Goal: Information Seeking & Learning: Learn about a topic

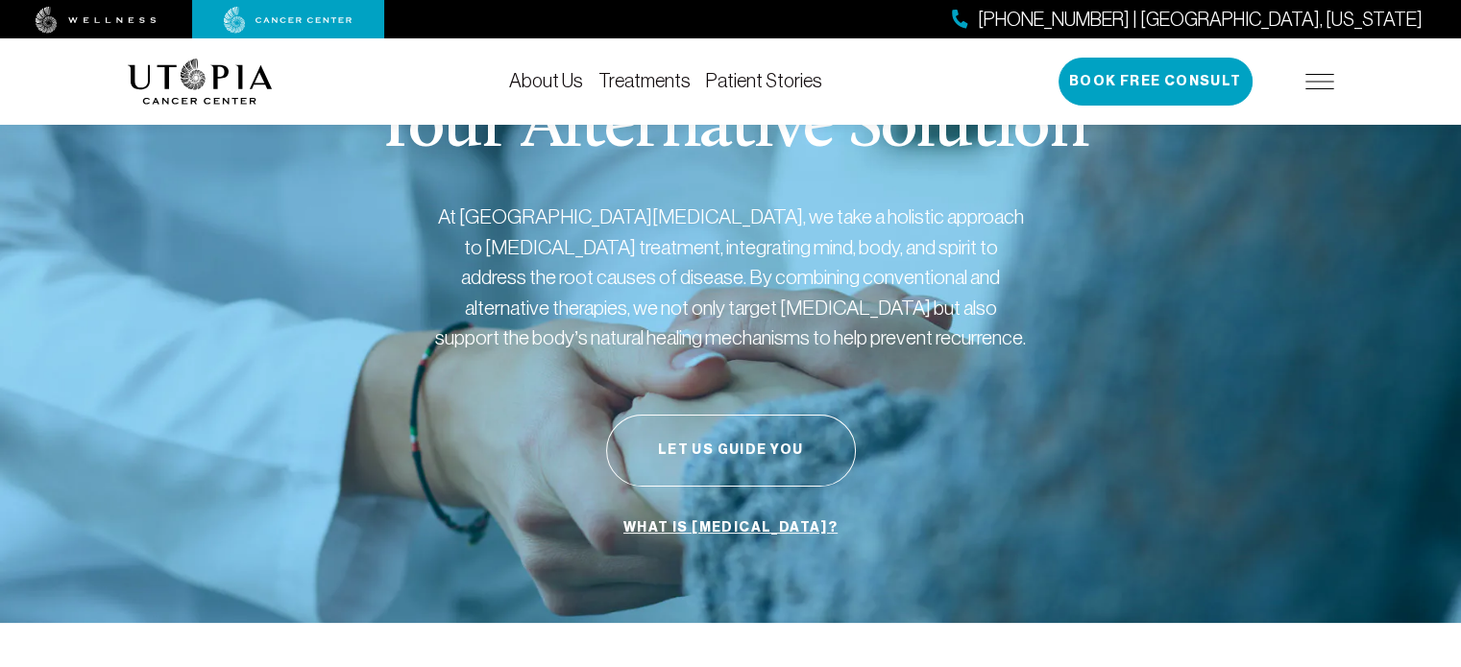
scroll to position [18, 0]
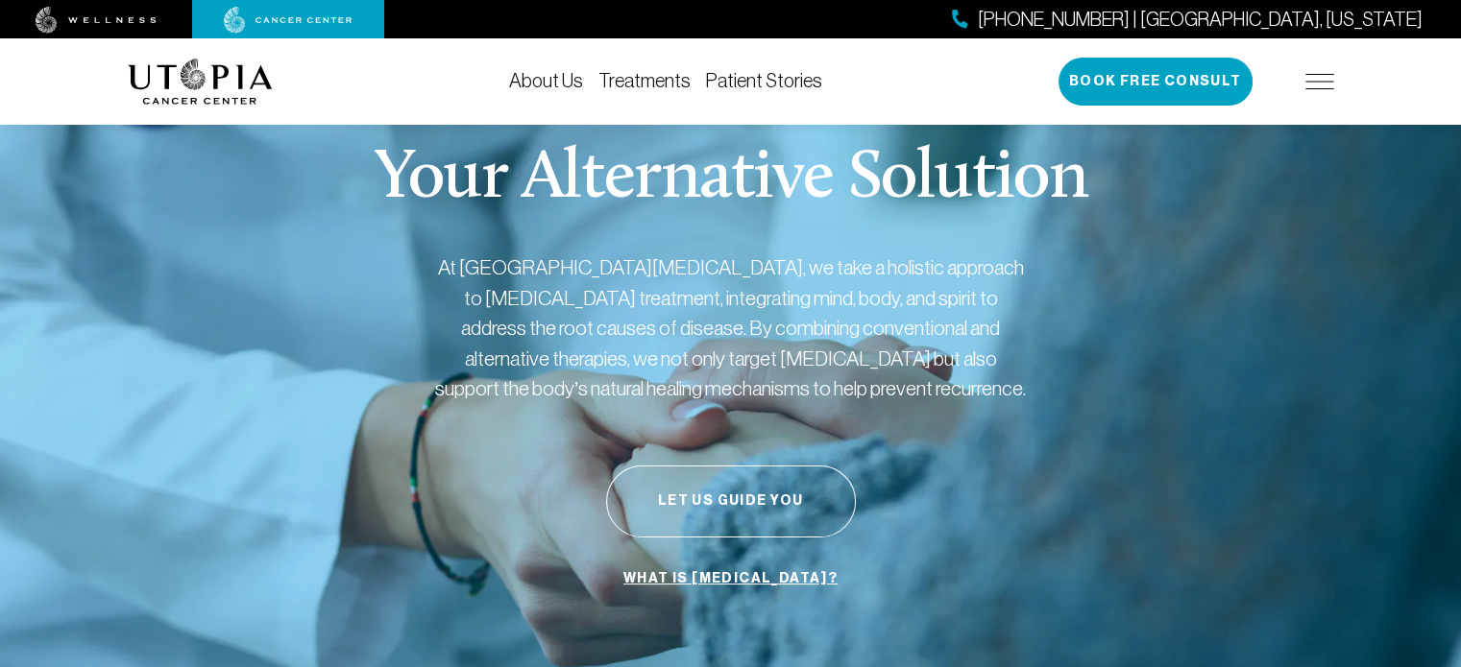
click at [628, 75] on link "Treatments" at bounding box center [644, 80] width 92 height 21
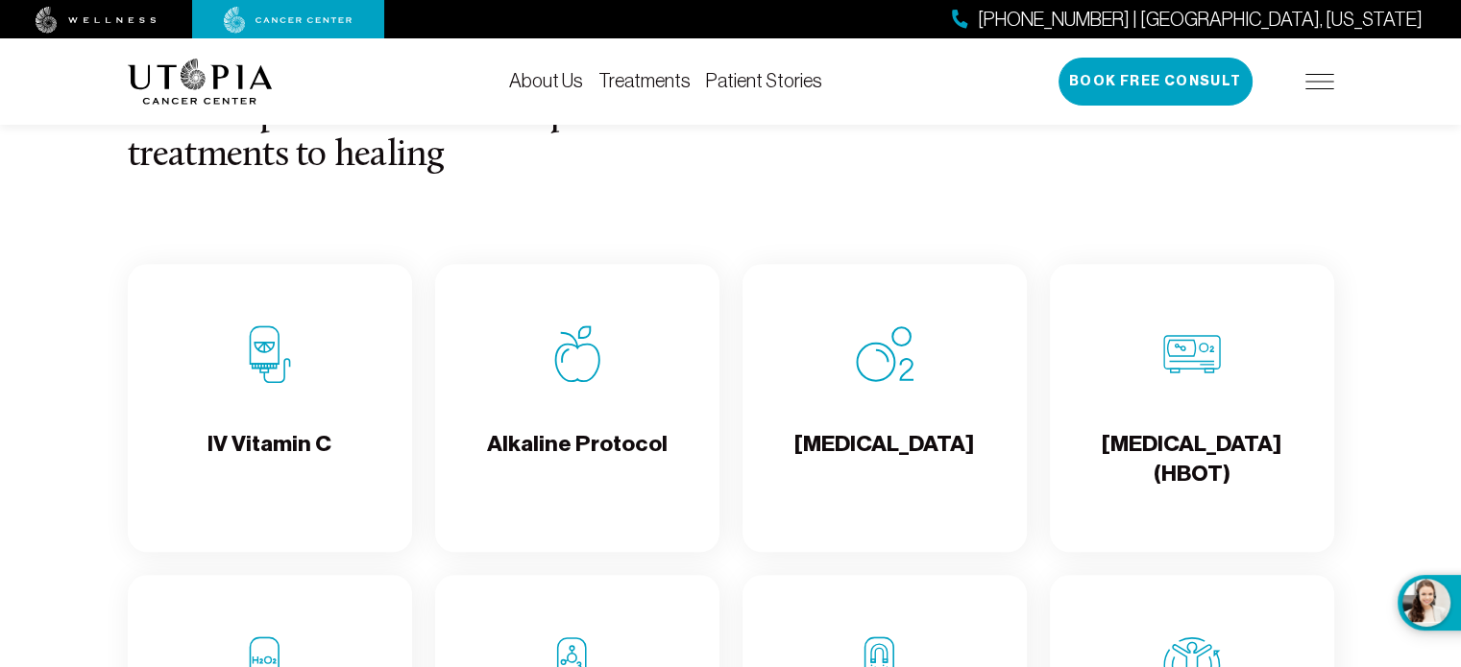
scroll to position [1824, 0]
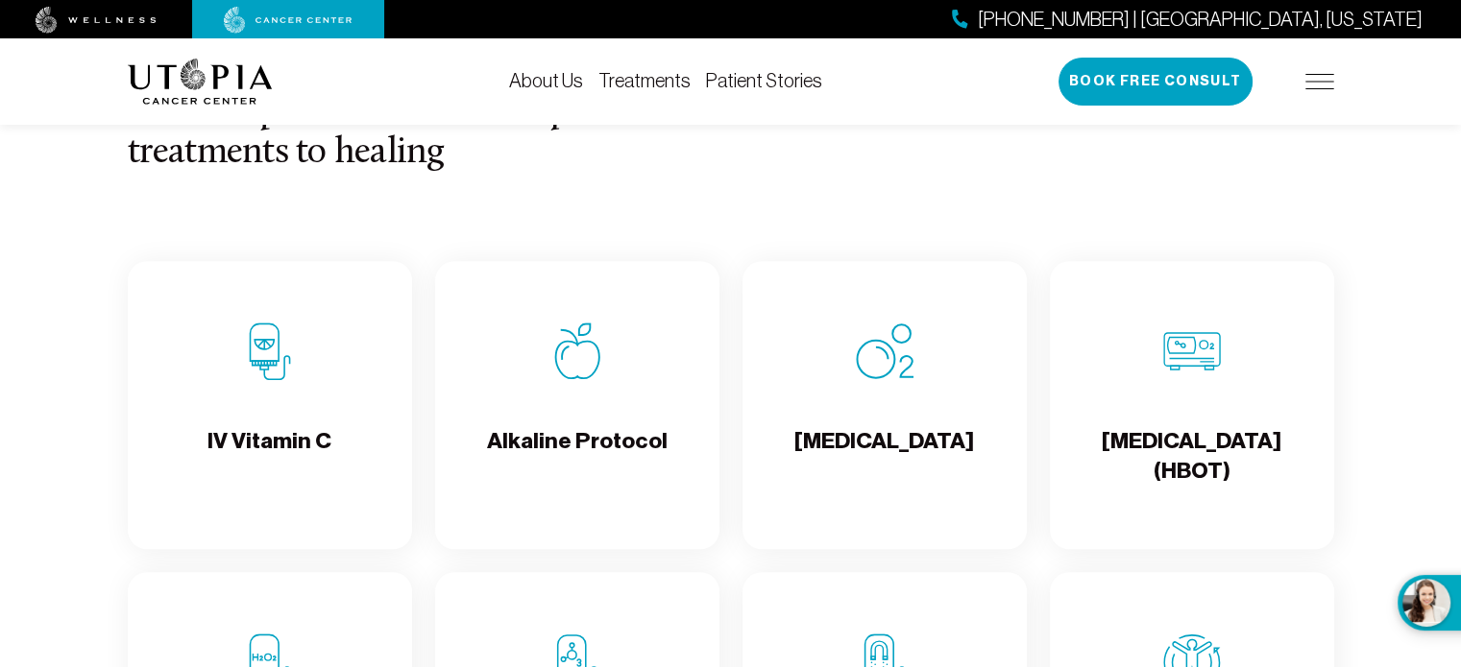
click at [593, 471] on h4 "Alkaline Protocol" at bounding box center [577, 457] width 181 height 62
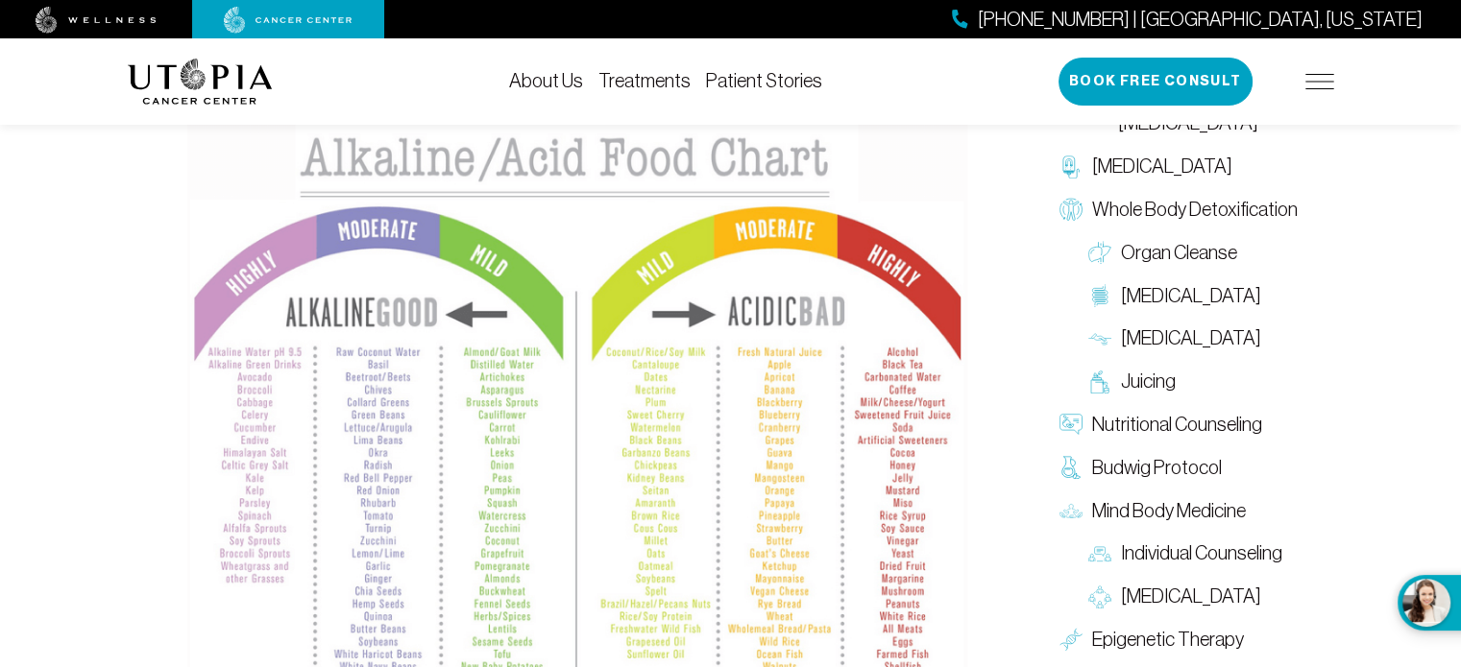
scroll to position [1920, 0]
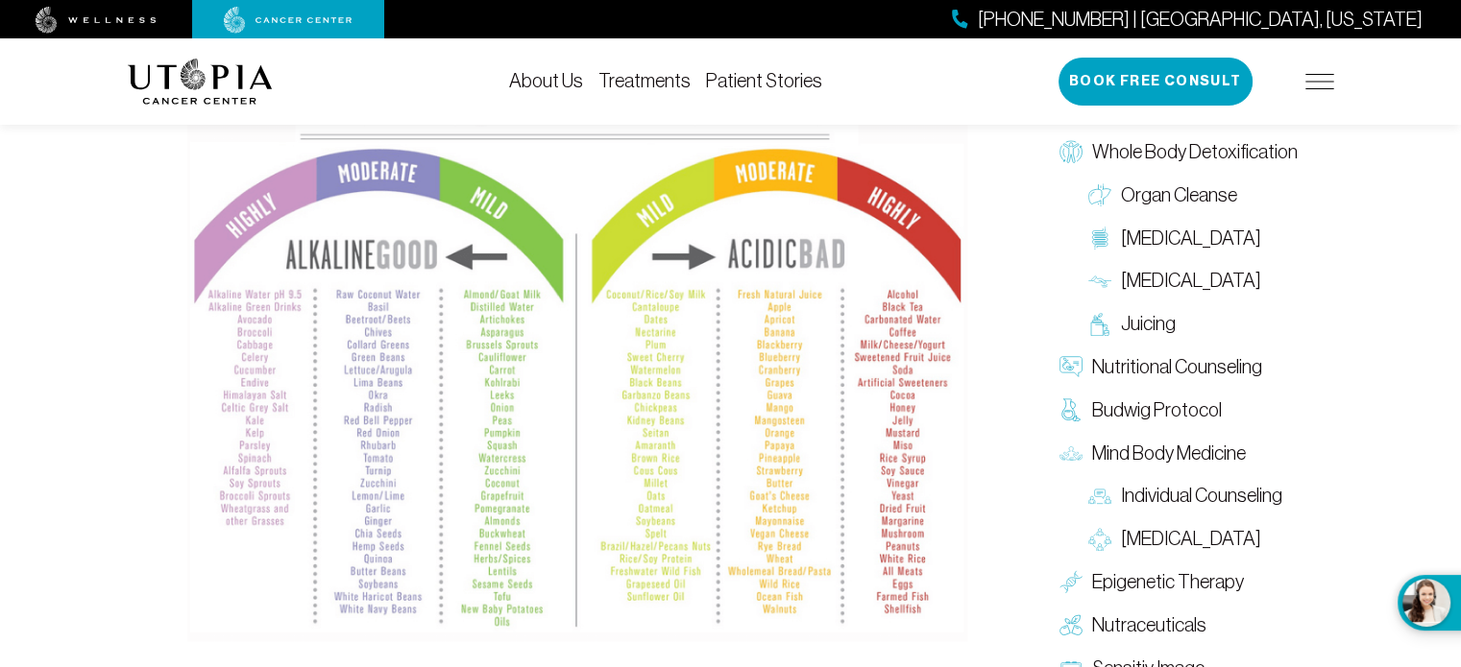
drag, startPoint x: 504, startPoint y: 260, endPoint x: 436, endPoint y: 299, distance: 78.3
click at [436, 299] on img at bounding box center [577, 349] width 780 height 586
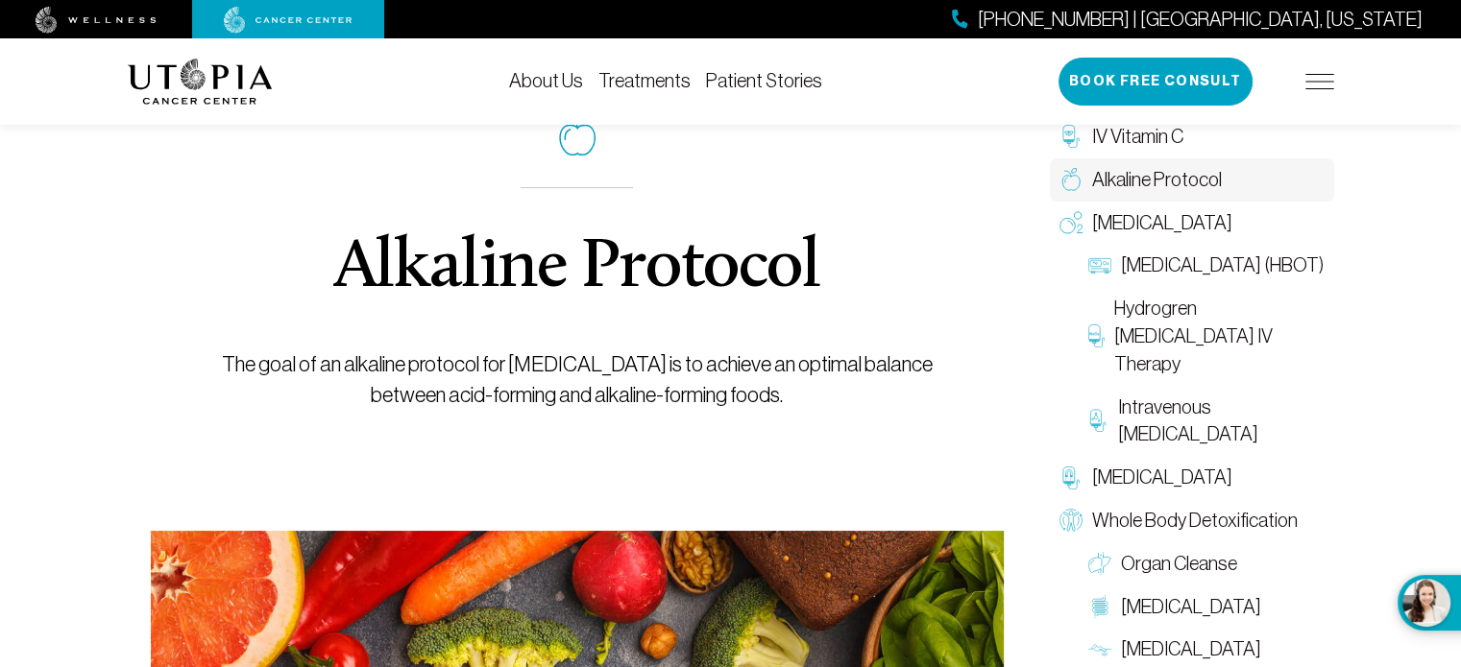
scroll to position [0, 0]
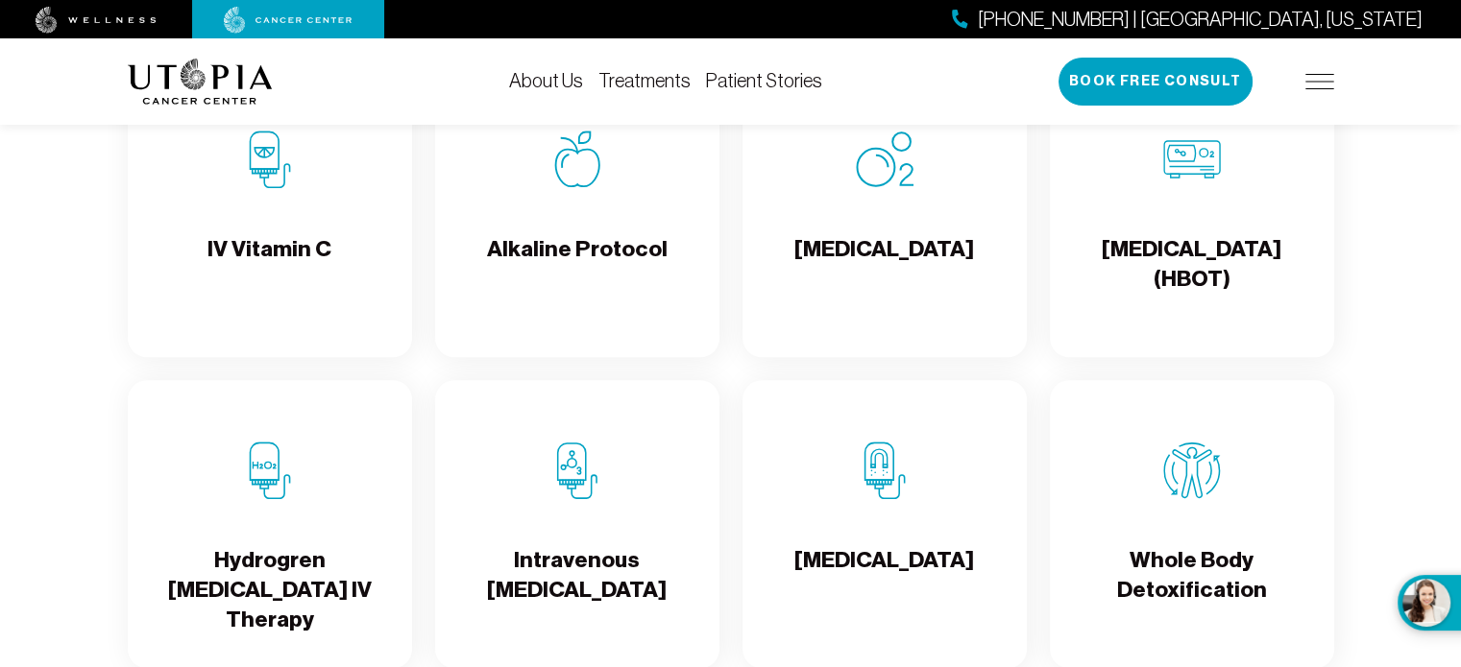
click at [914, 295] on h4 "[MEDICAL_DATA]" at bounding box center [884, 265] width 180 height 62
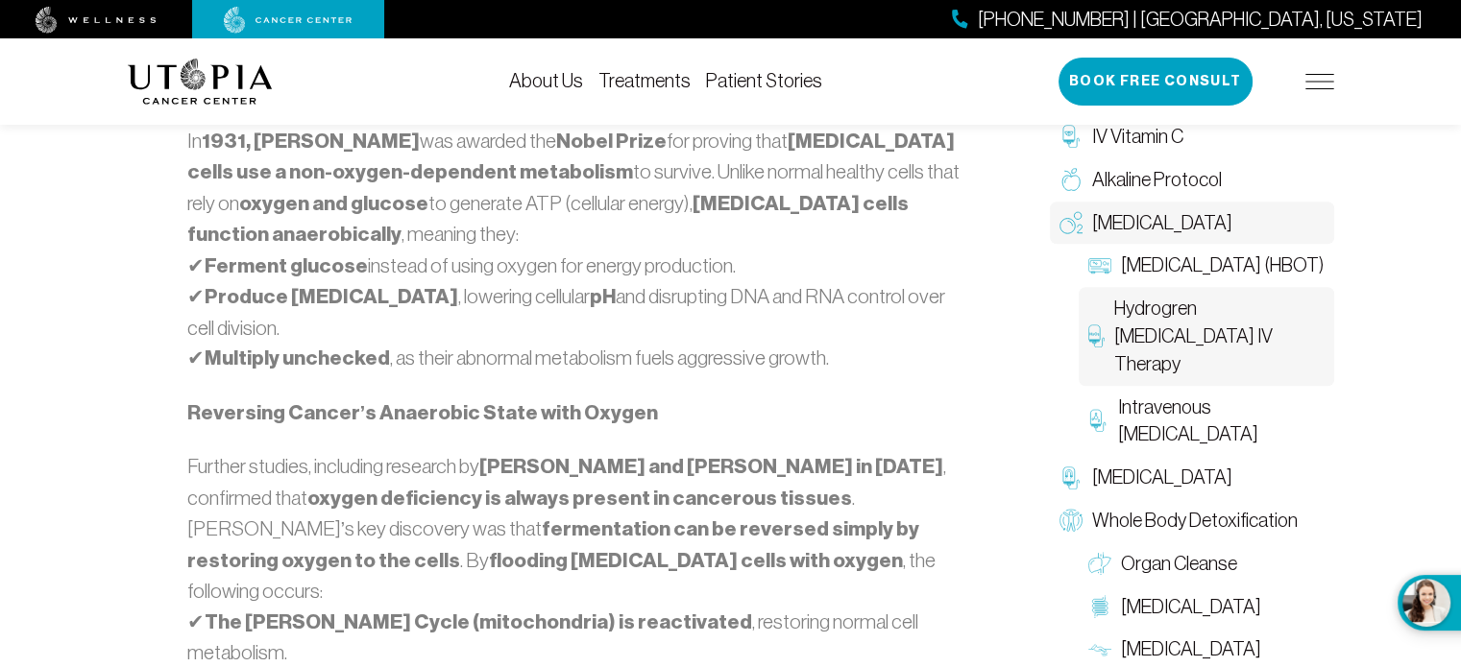
scroll to position [1344, 0]
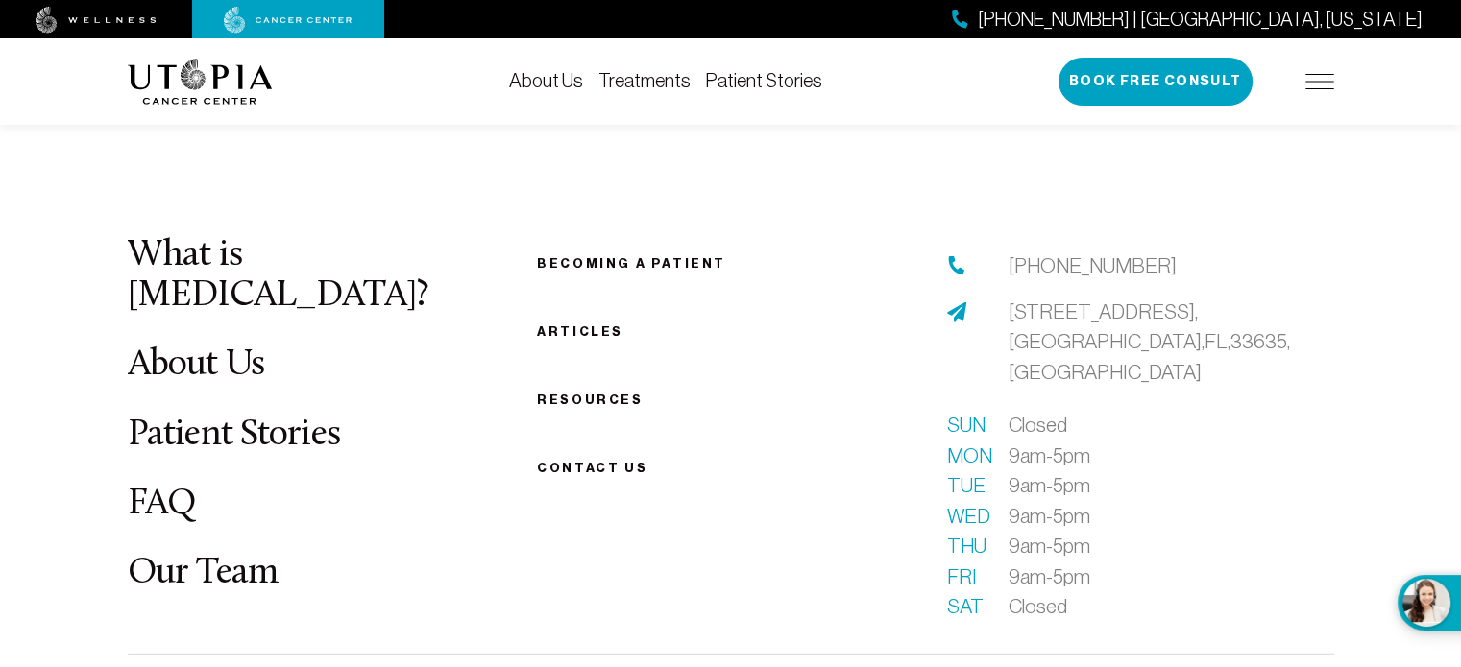
scroll to position [5281, 0]
click at [173, 503] on link "FAQ" at bounding box center [162, 506] width 69 height 37
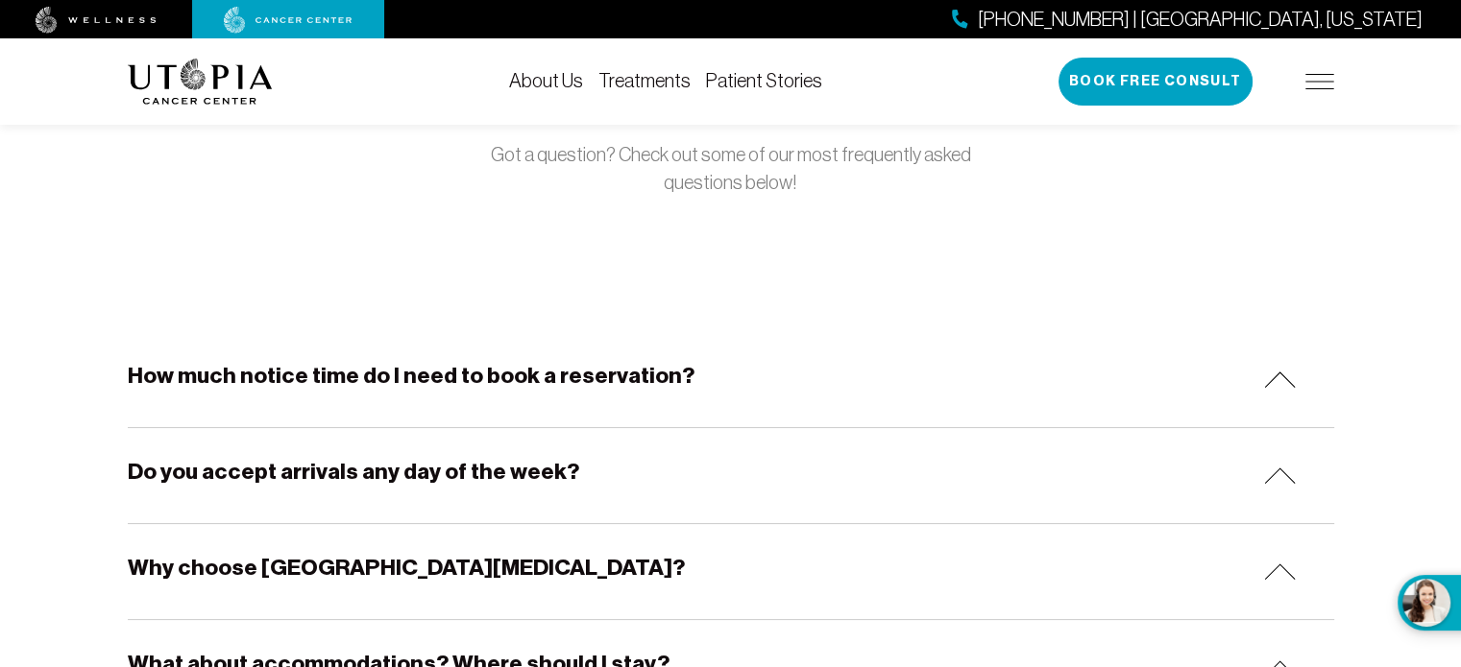
scroll to position [192, 0]
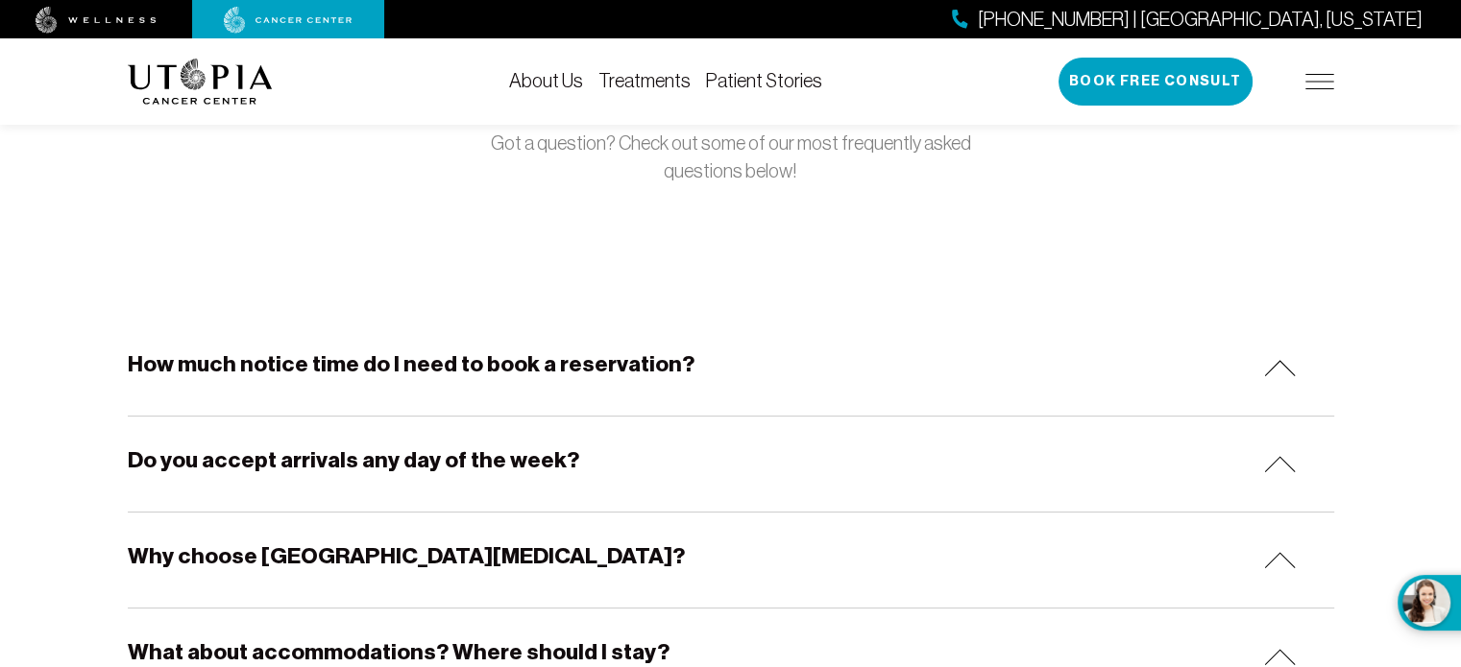
click at [363, 404] on div "How much notice time do I need to book a reservation?" at bounding box center [731, 368] width 1206 height 95
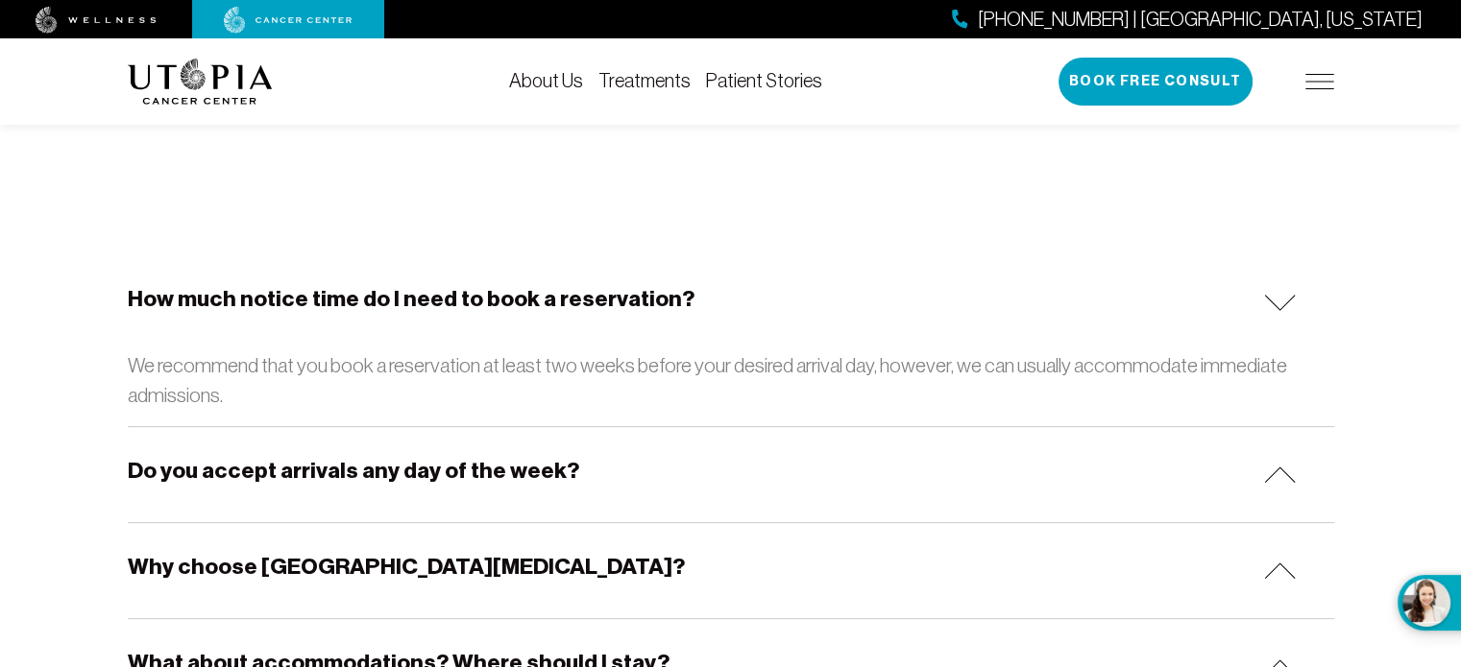
scroll to position [288, 0]
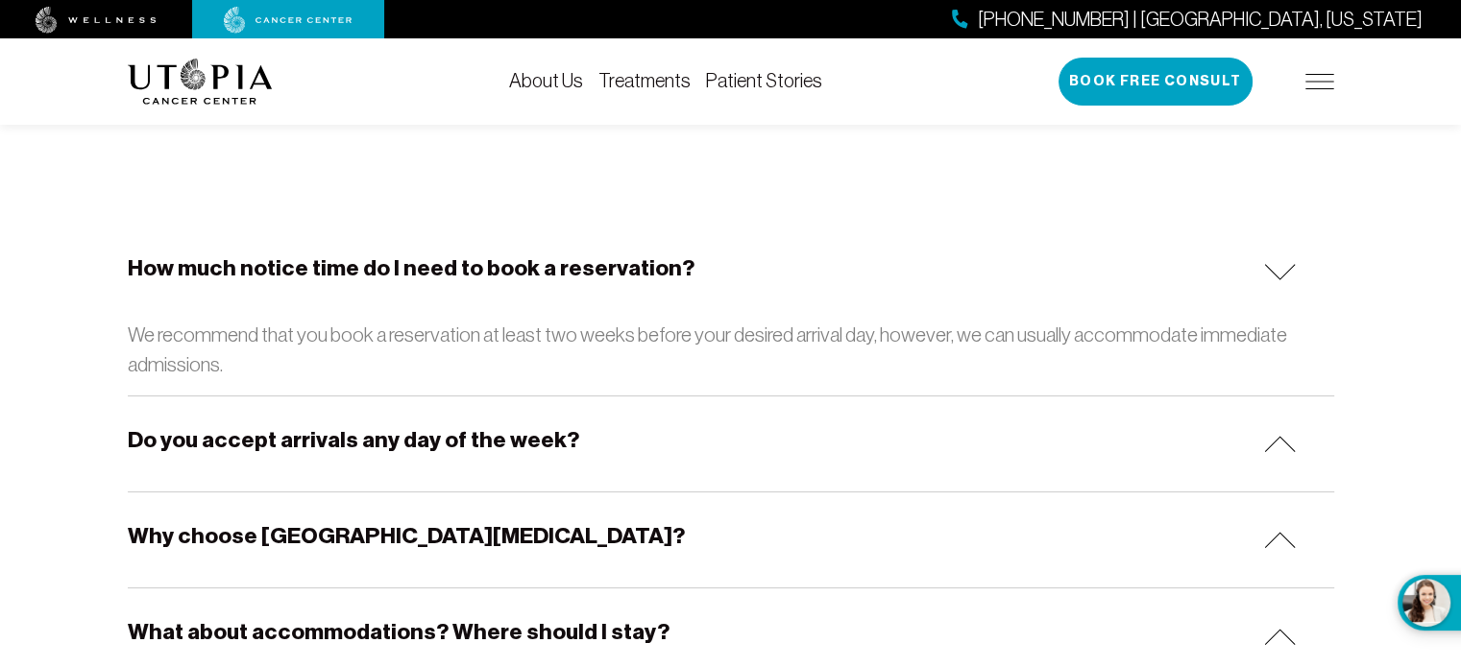
click at [542, 430] on h5 "Do you accept arrivals any day of the week?" at bounding box center [353, 440] width 451 height 30
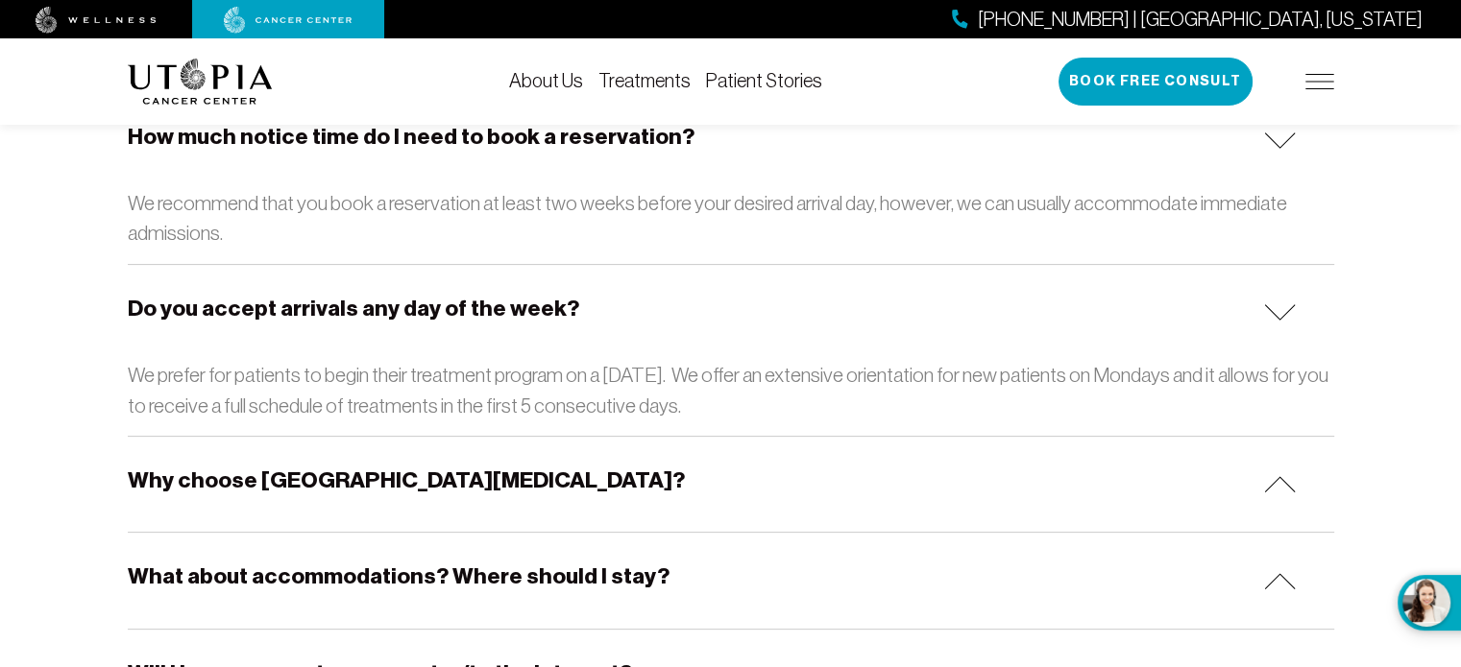
scroll to position [480, 0]
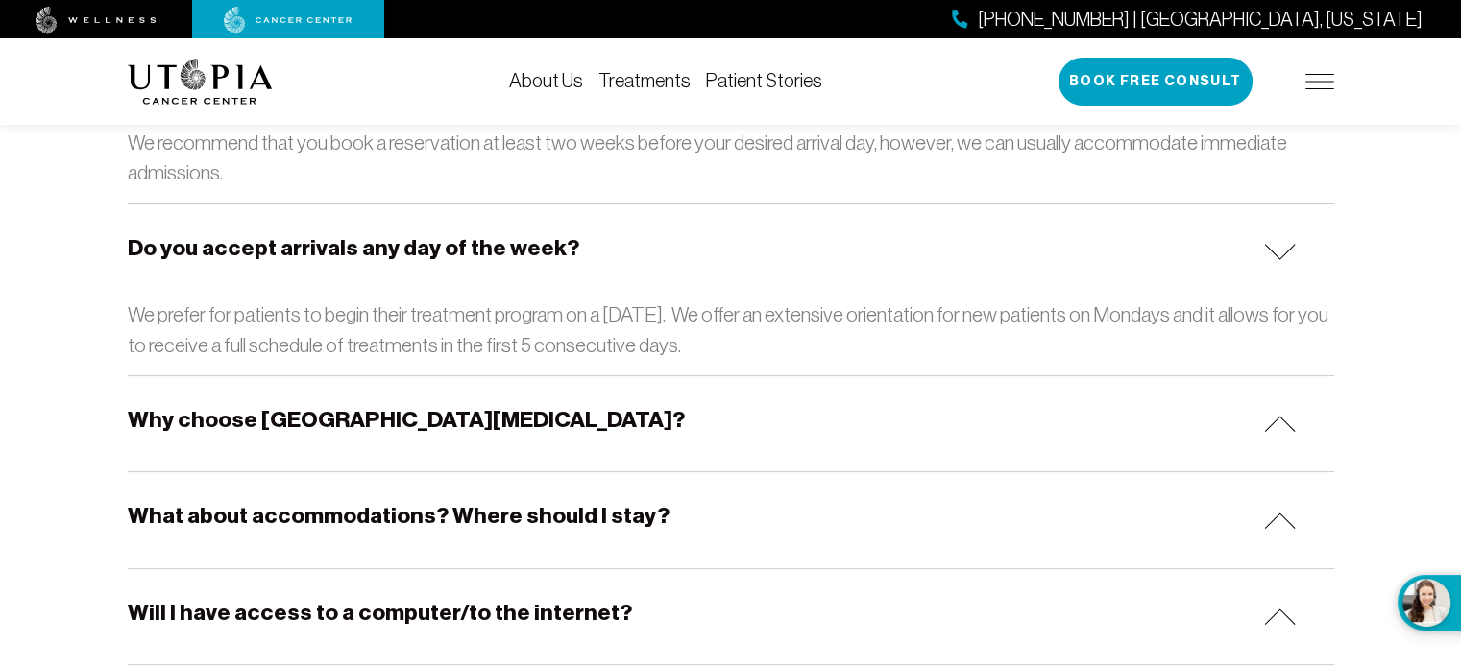
click at [434, 415] on h5 "Why choose [GEOGRAPHIC_DATA][MEDICAL_DATA]?" at bounding box center [406, 420] width 557 height 30
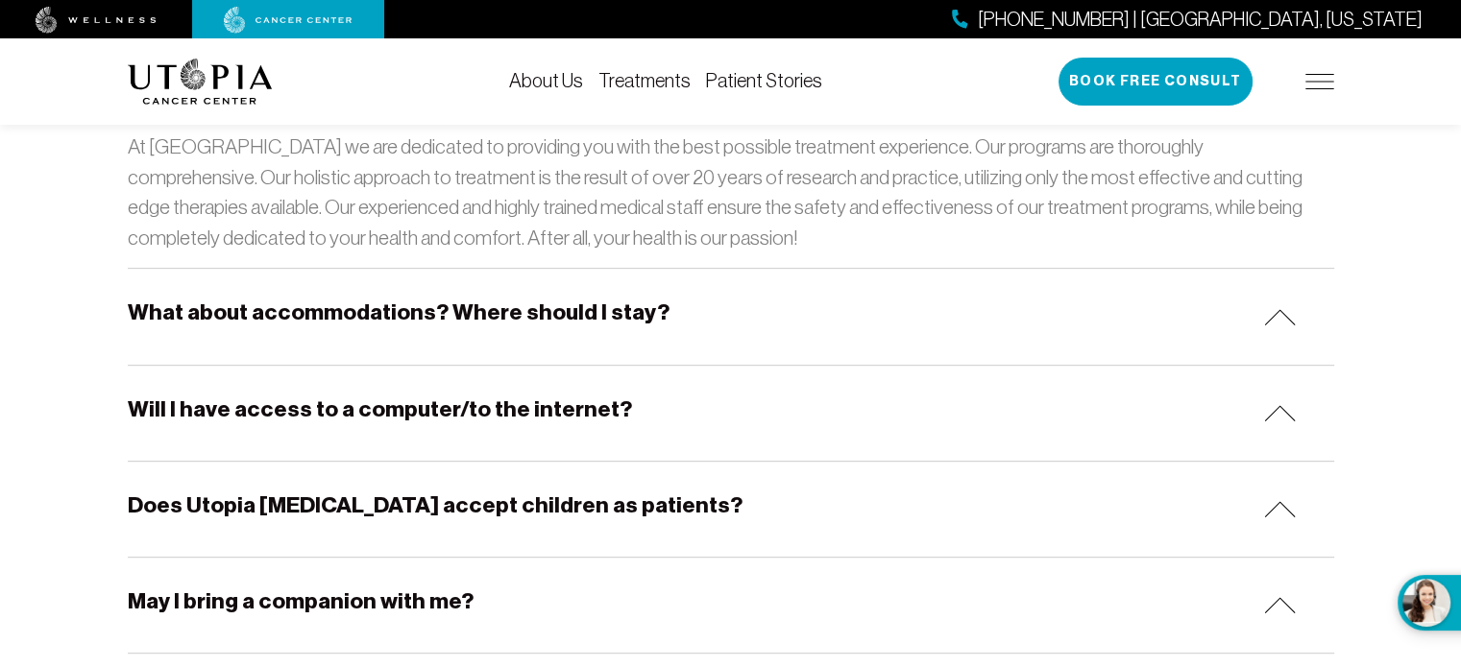
scroll to position [864, 0]
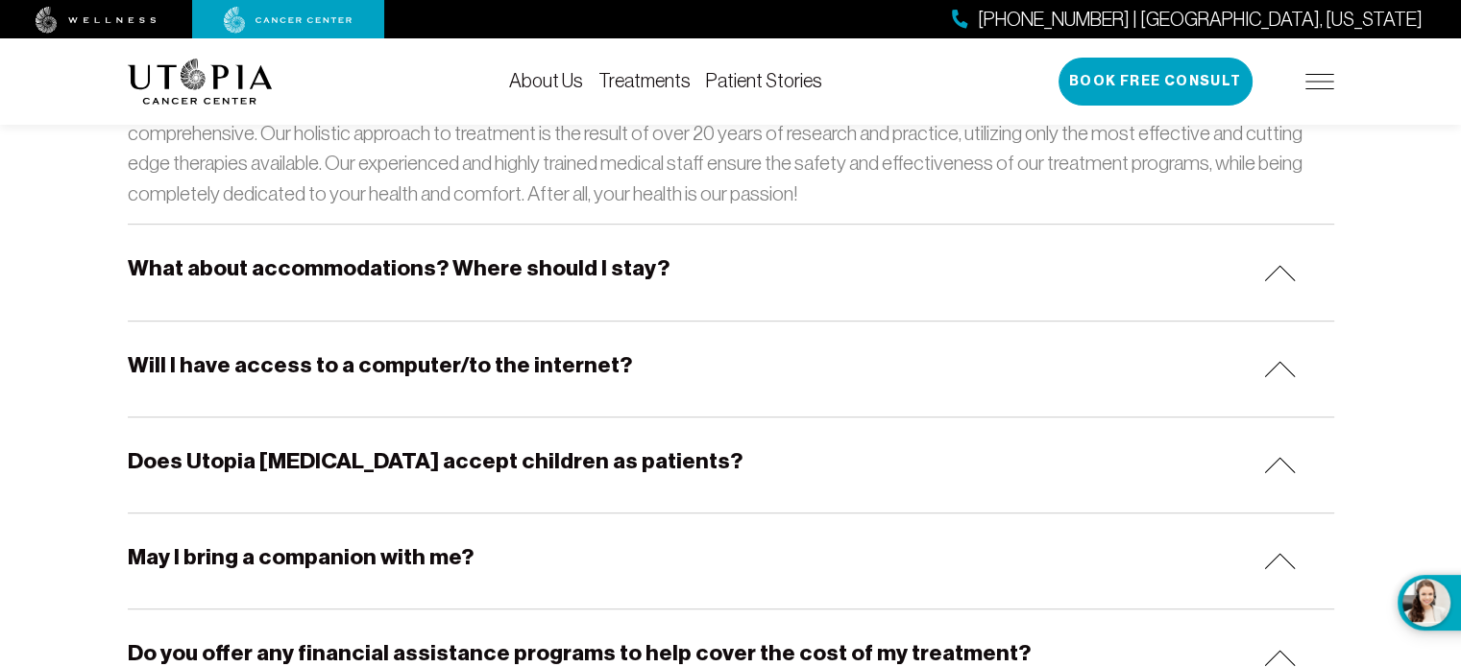
click at [627, 308] on div "What about accommodations? Where should I stay?" at bounding box center [731, 272] width 1206 height 95
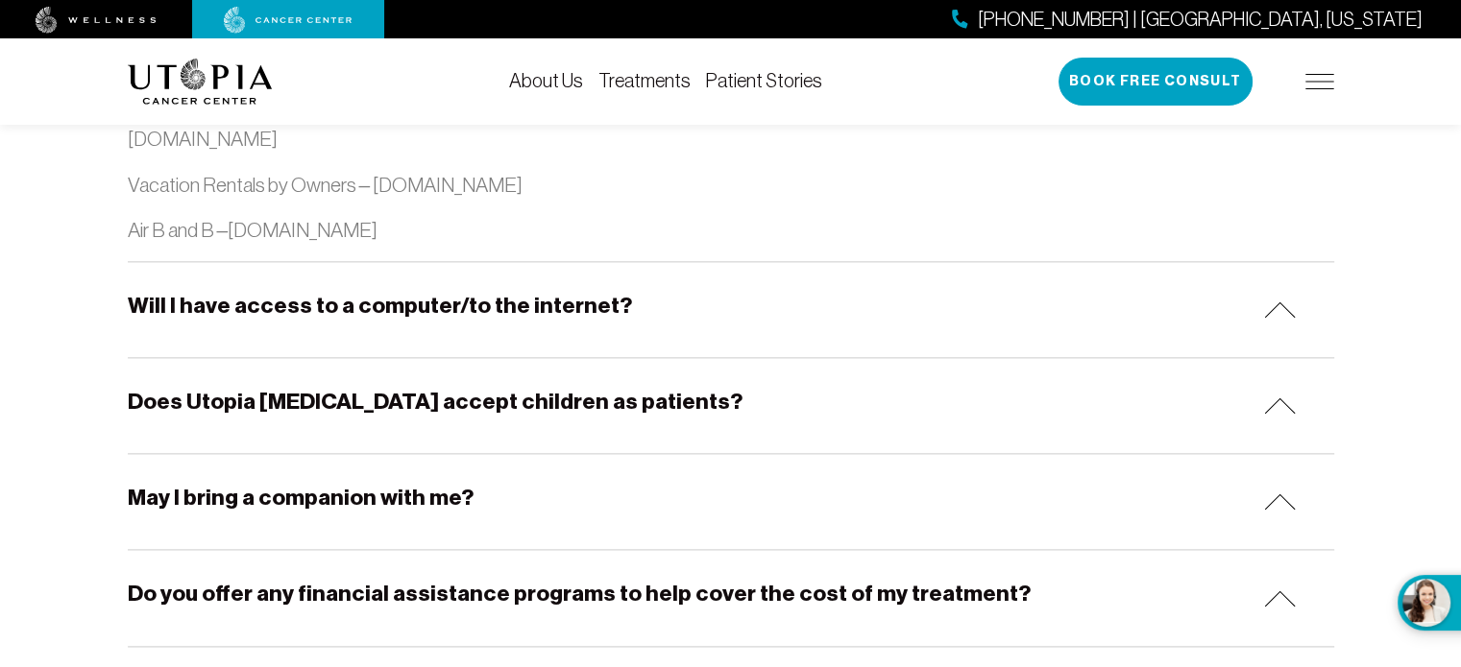
scroll to position [2497, 0]
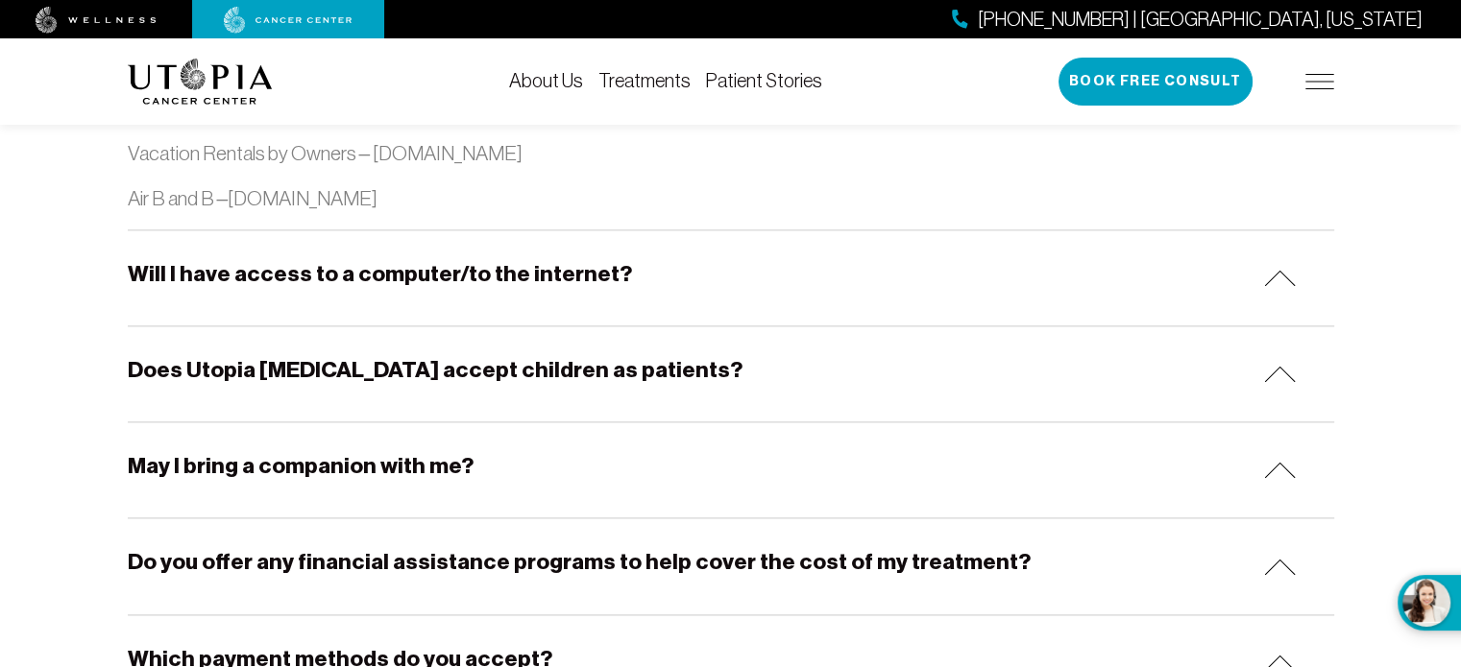
click at [567, 302] on div "Will I have access to a computer/to the internet?" at bounding box center [731, 277] width 1206 height 95
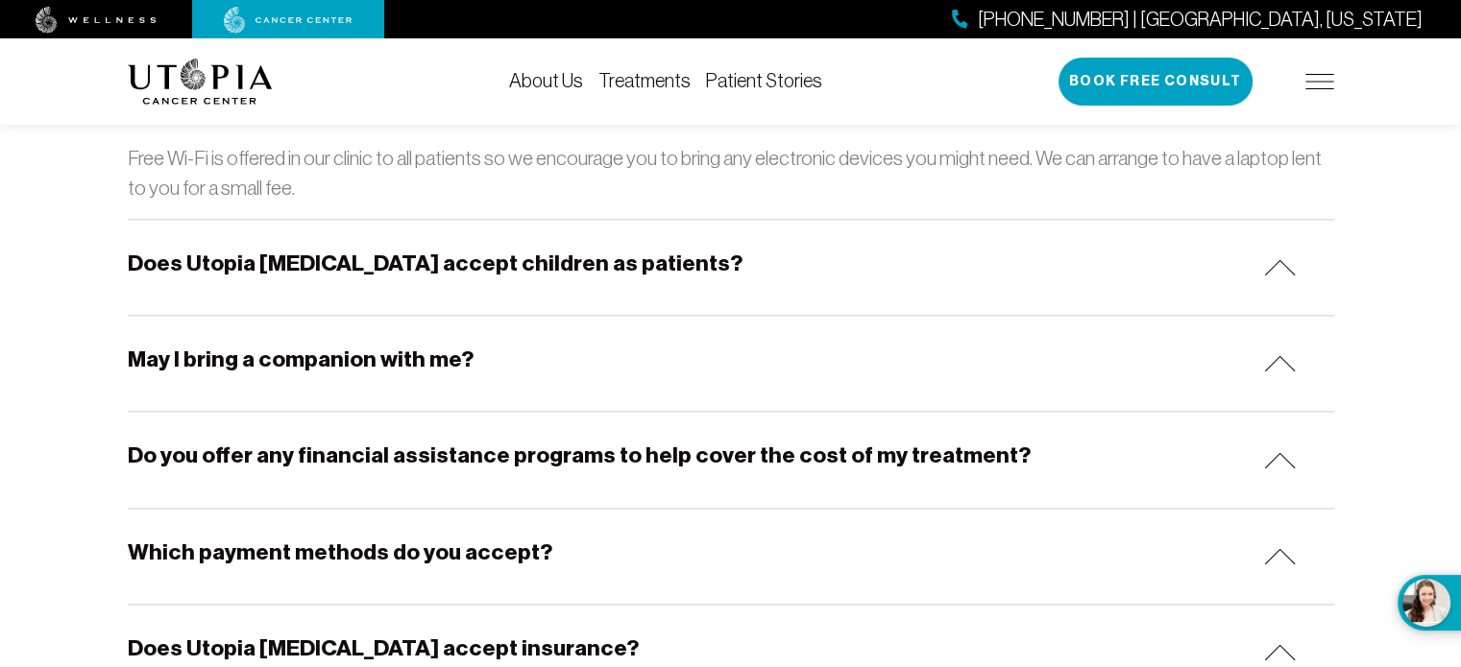
scroll to position [2689, 0]
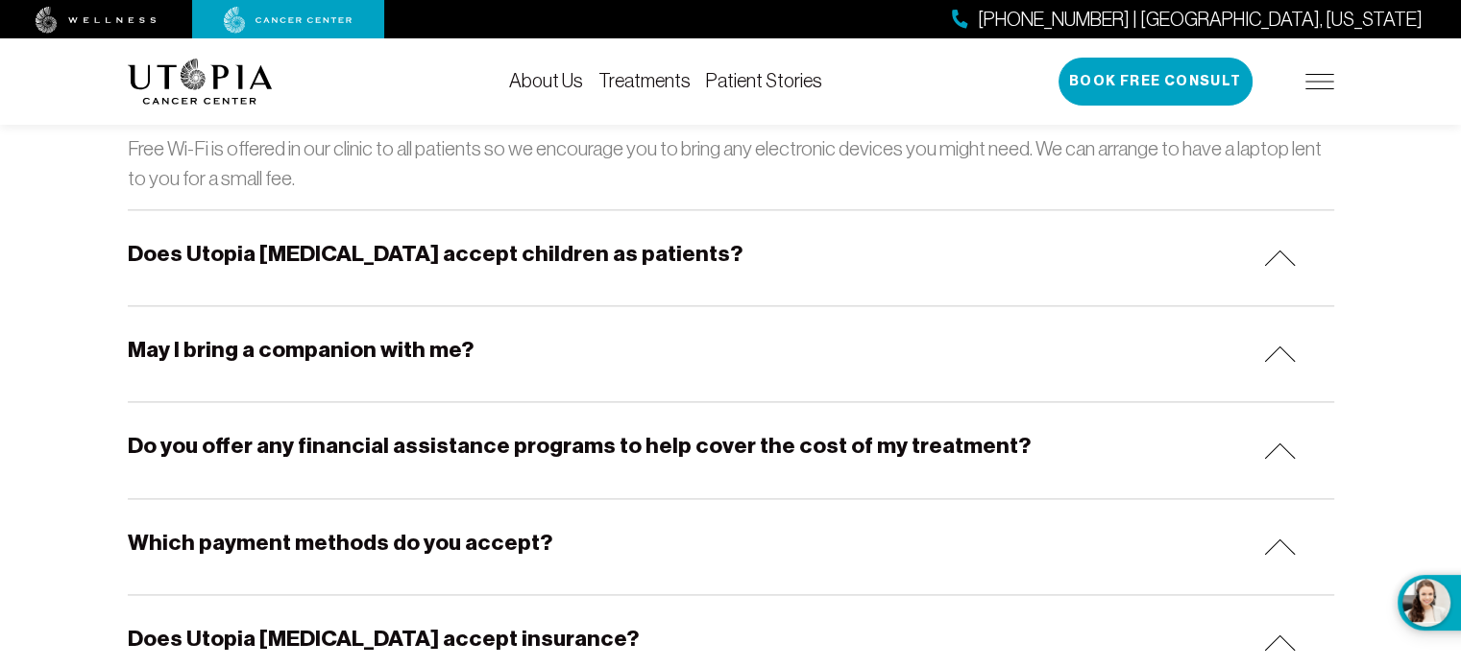
click at [559, 271] on div "Does Utopia [MEDICAL_DATA] accept children as patients?" at bounding box center [731, 257] width 1206 height 95
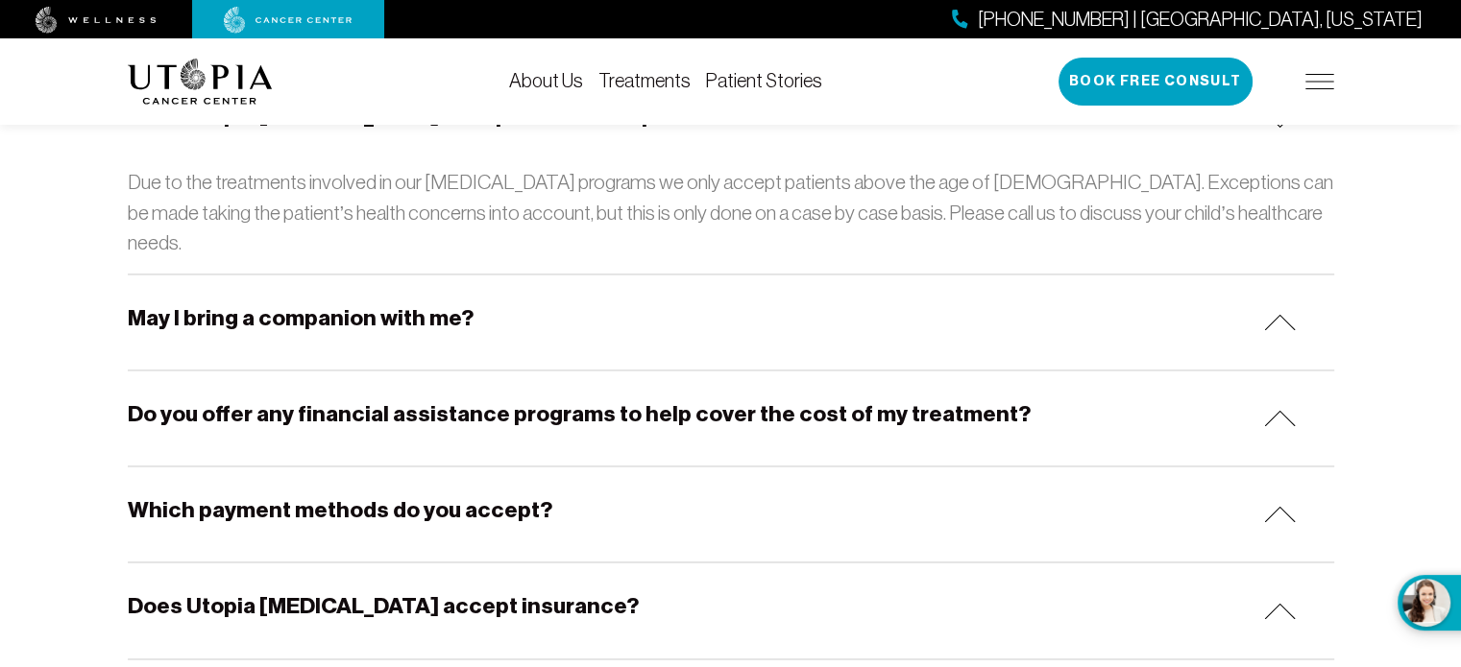
scroll to position [2881, 0]
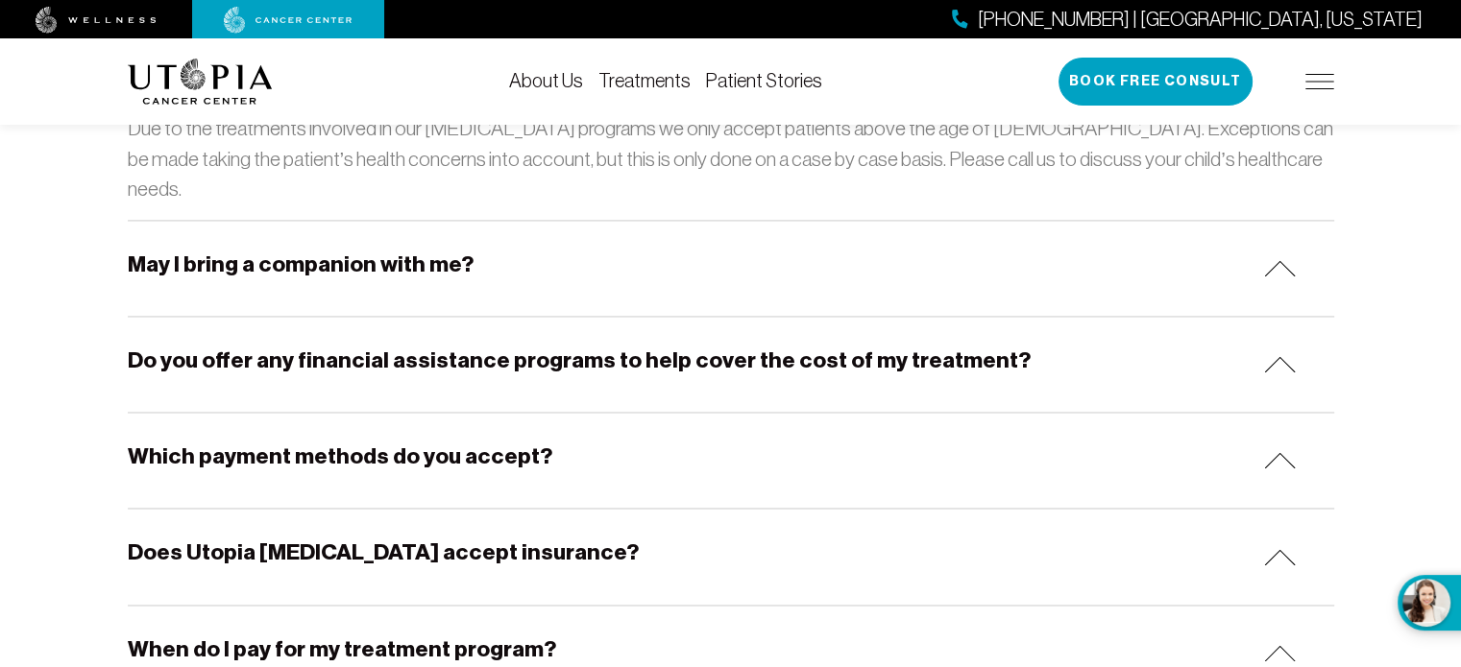
click at [434, 250] on h5 "May I bring a companion with me?" at bounding box center [301, 265] width 346 height 30
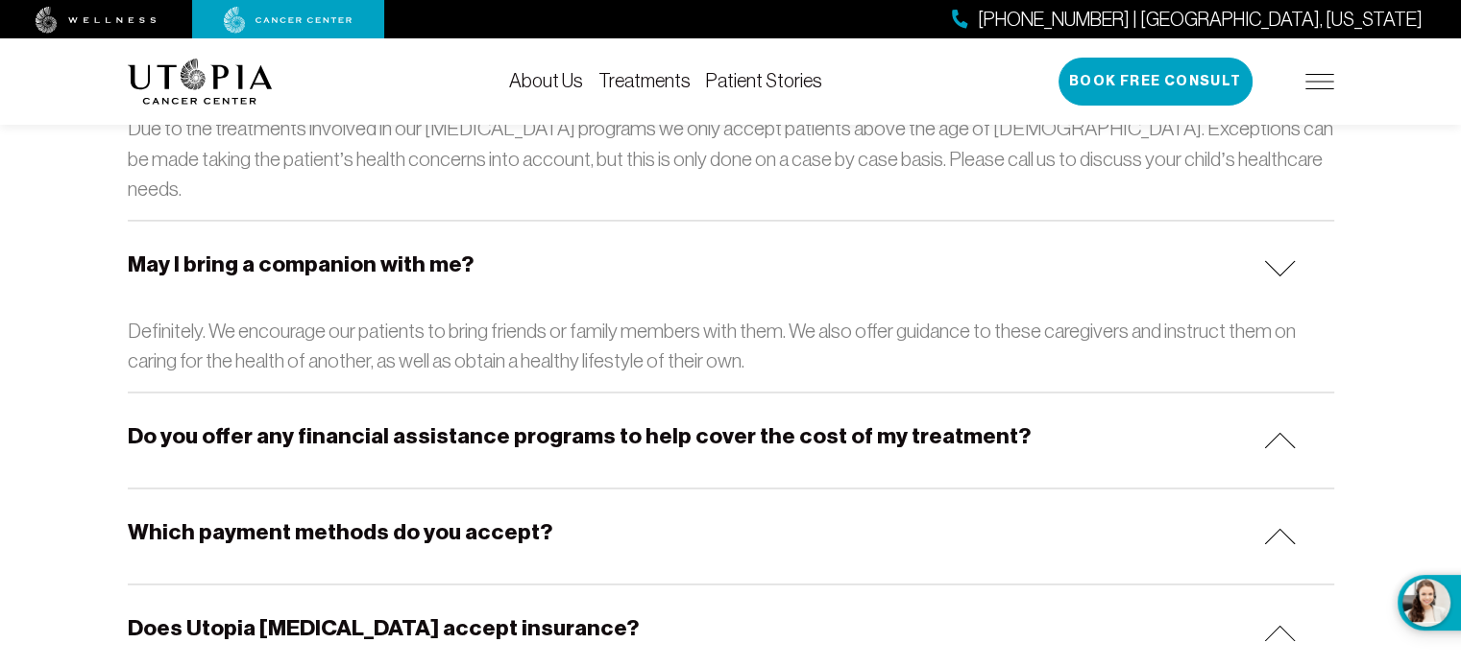
click at [472, 438] on div "Do you offer any financial assistance programs to help cover the cost of my tre…" at bounding box center [731, 440] width 1206 height 95
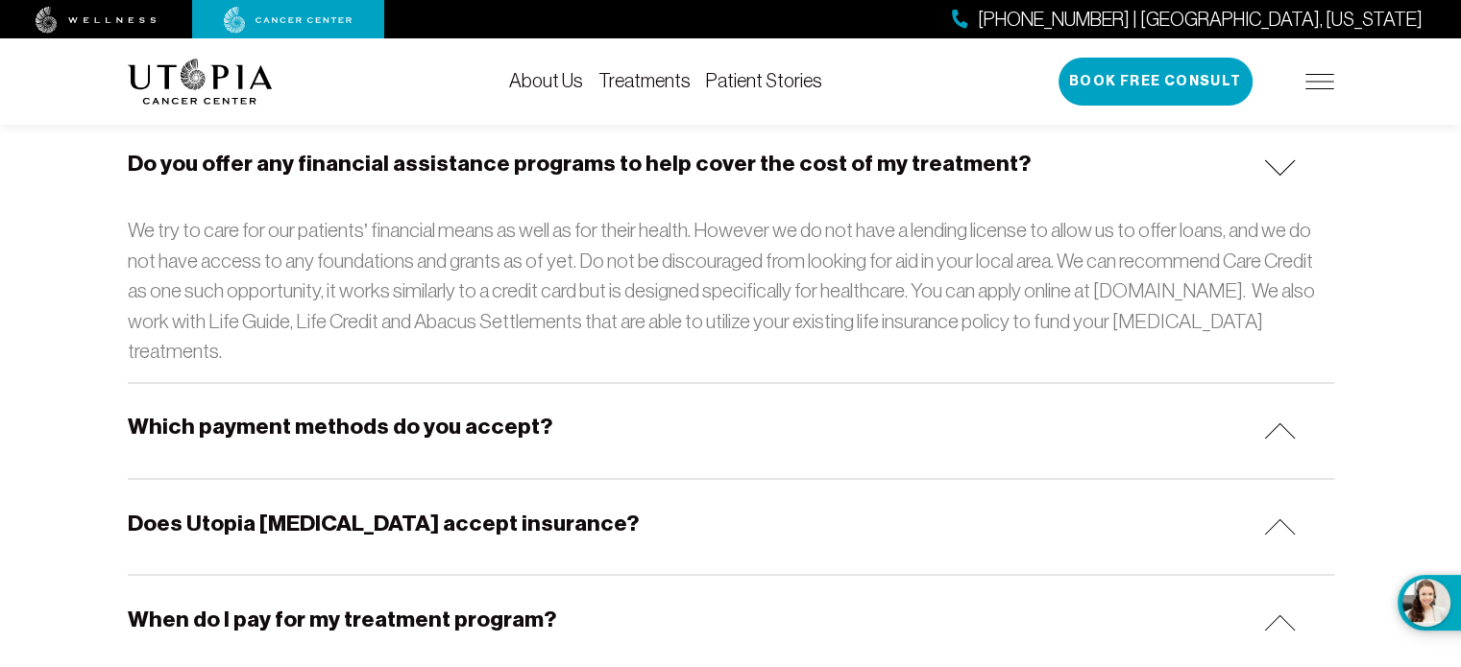
scroll to position [3169, 0]
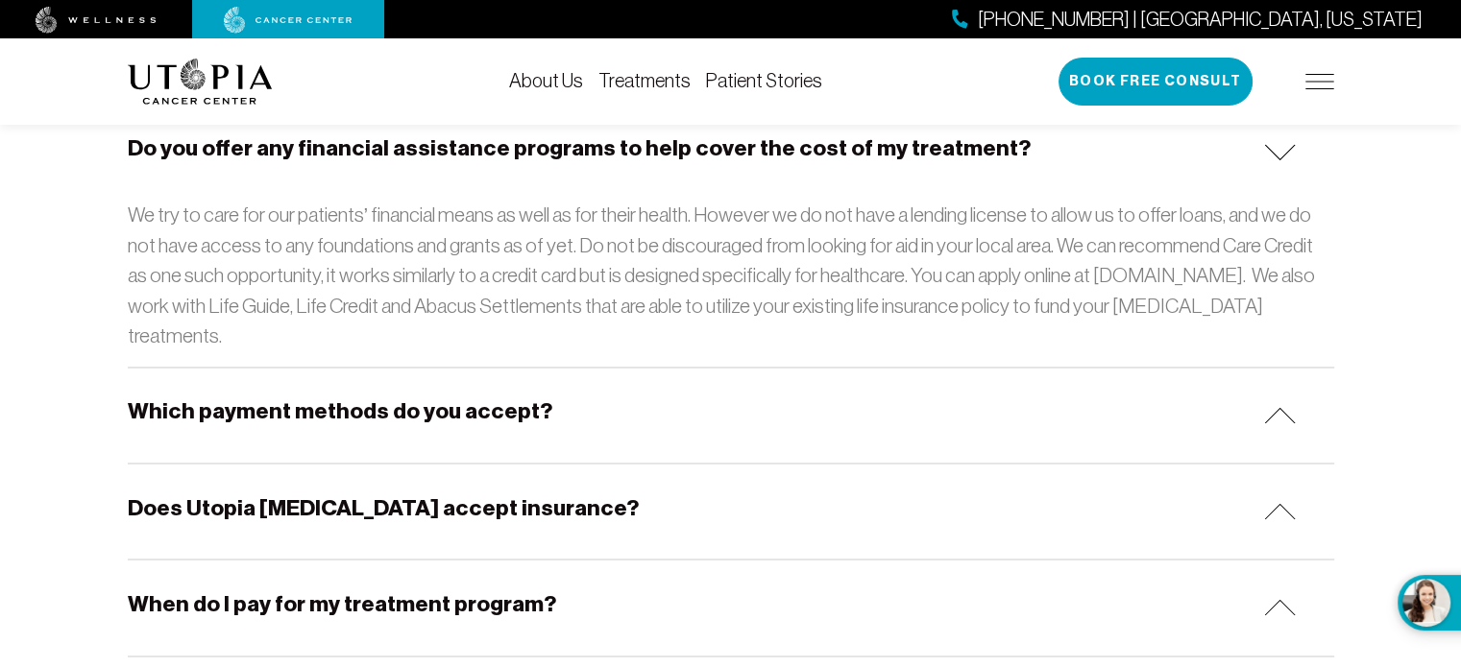
click at [507, 397] on h5 "Which payment methods do you accept?" at bounding box center [340, 412] width 424 height 30
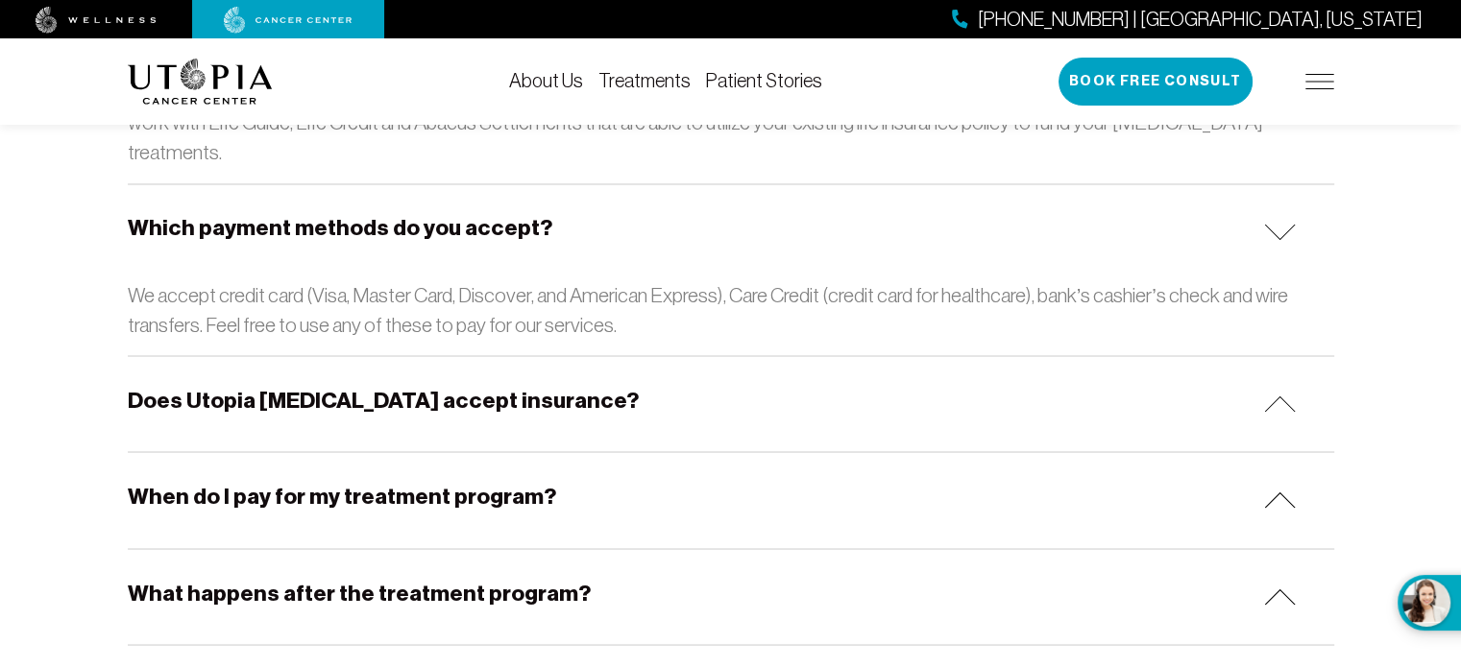
scroll to position [3361, 0]
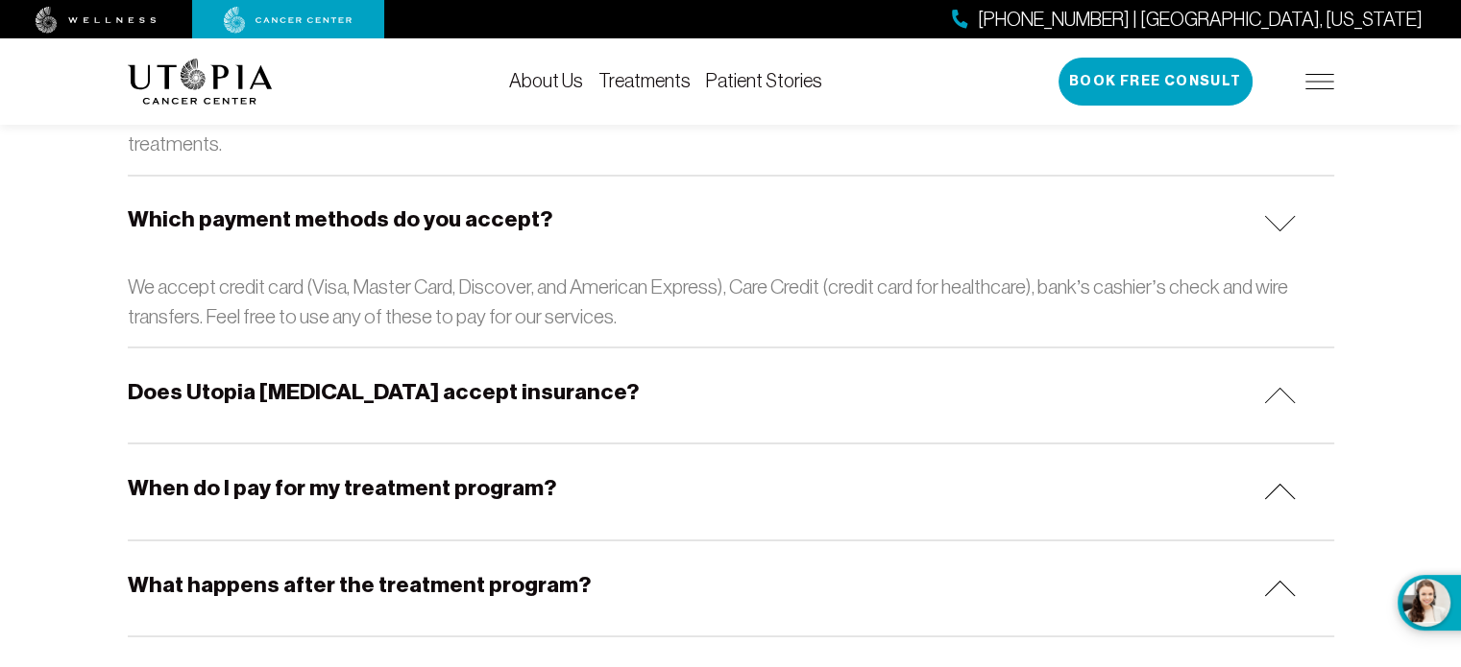
click at [481, 376] on h5 "Does Utopia [MEDICAL_DATA] accept insurance?" at bounding box center [383, 391] width 511 height 30
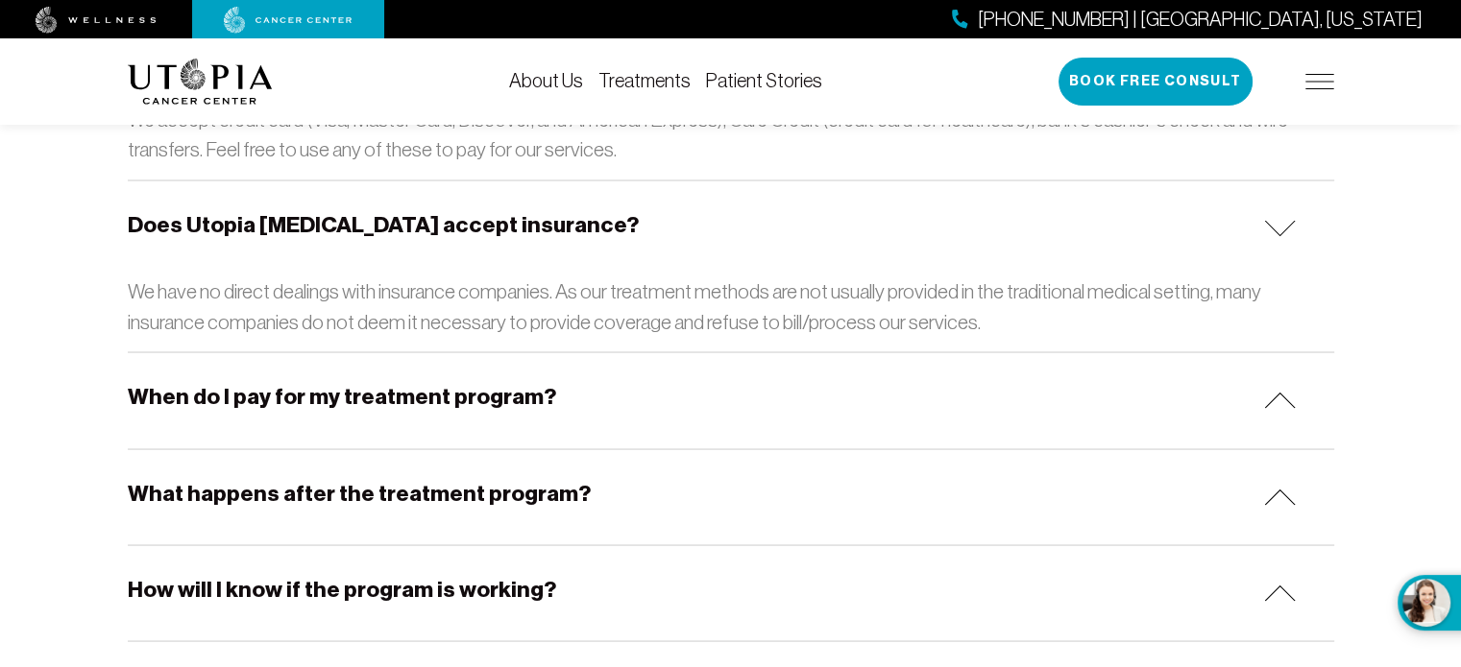
scroll to position [3649, 0]
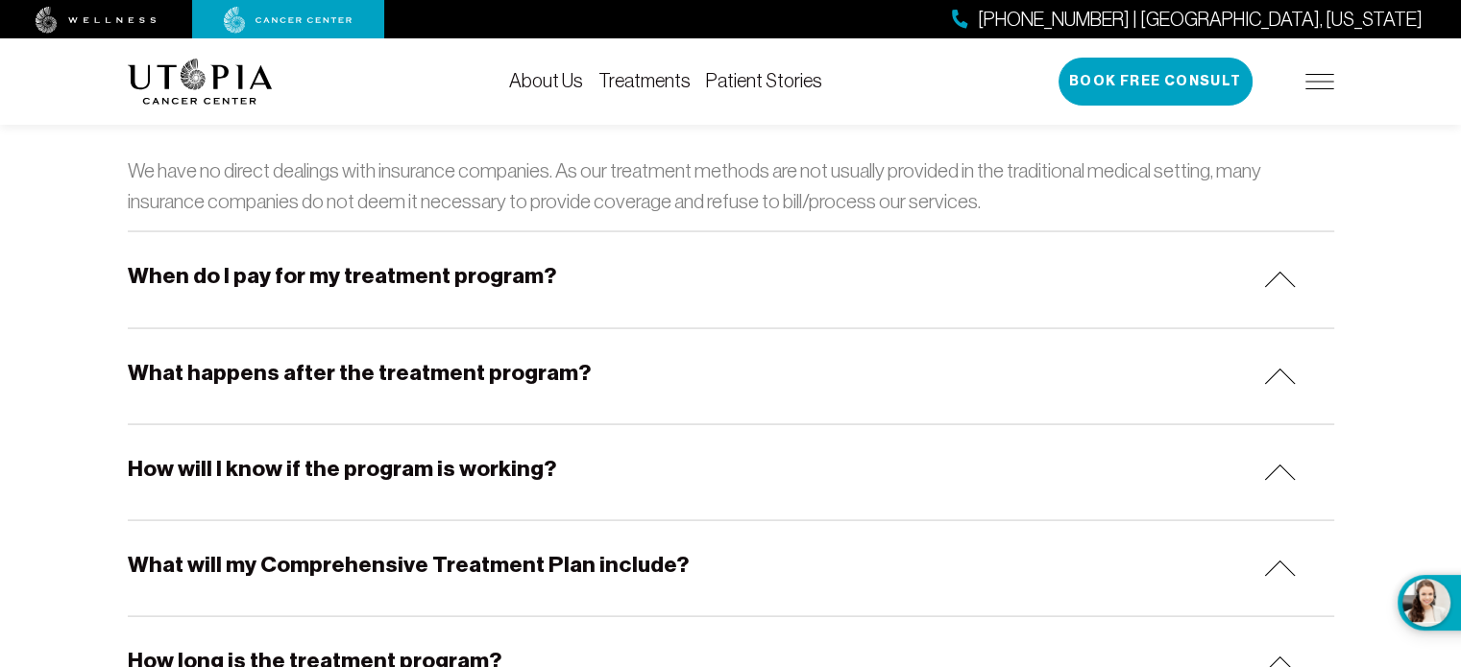
click at [471, 233] on div "When do I pay for my treatment program?" at bounding box center [731, 278] width 1206 height 95
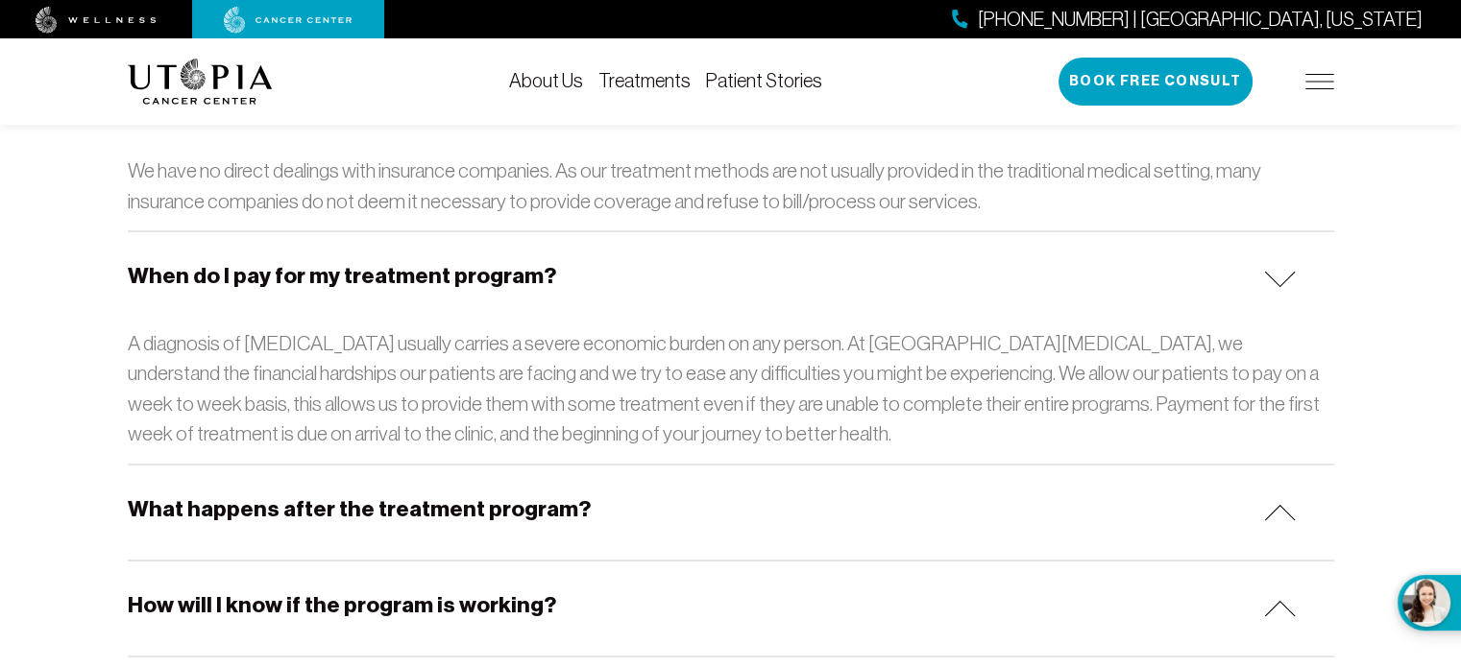
click at [251, 477] on div "What happens after the treatment program?" at bounding box center [731, 512] width 1206 height 95
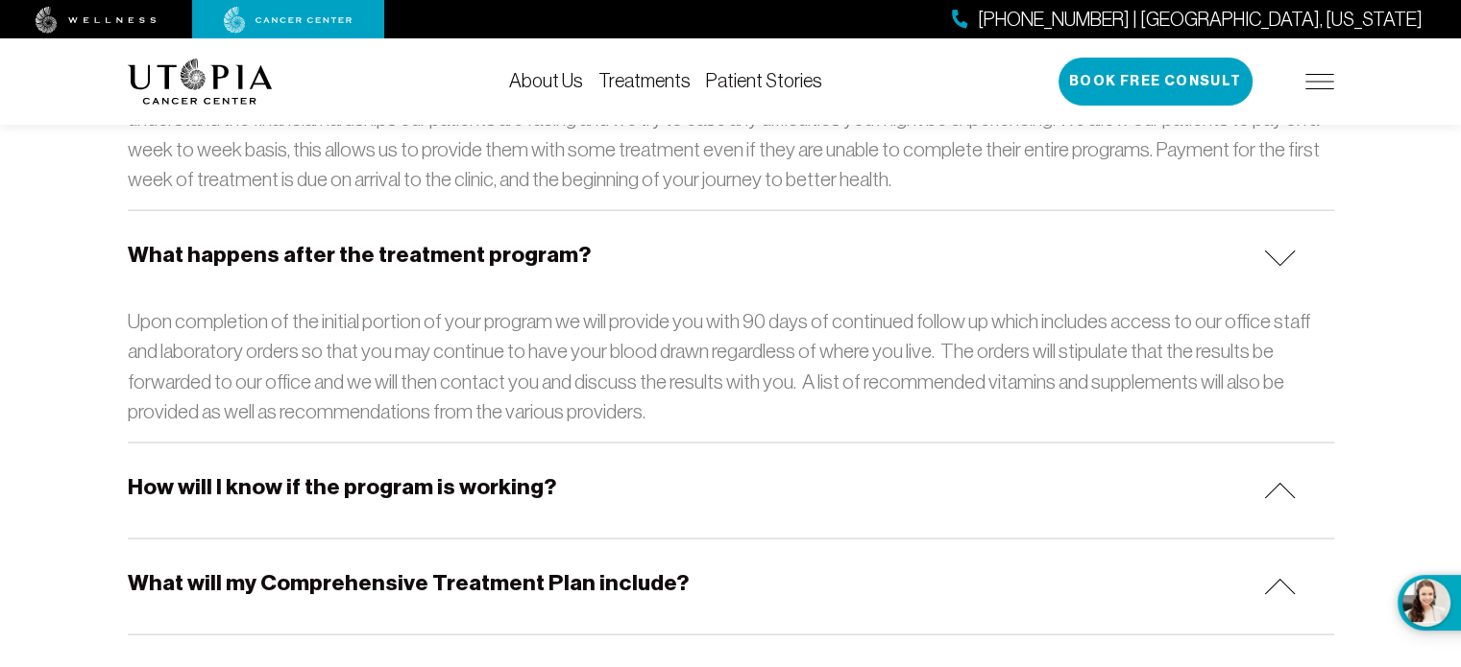
scroll to position [3937, 0]
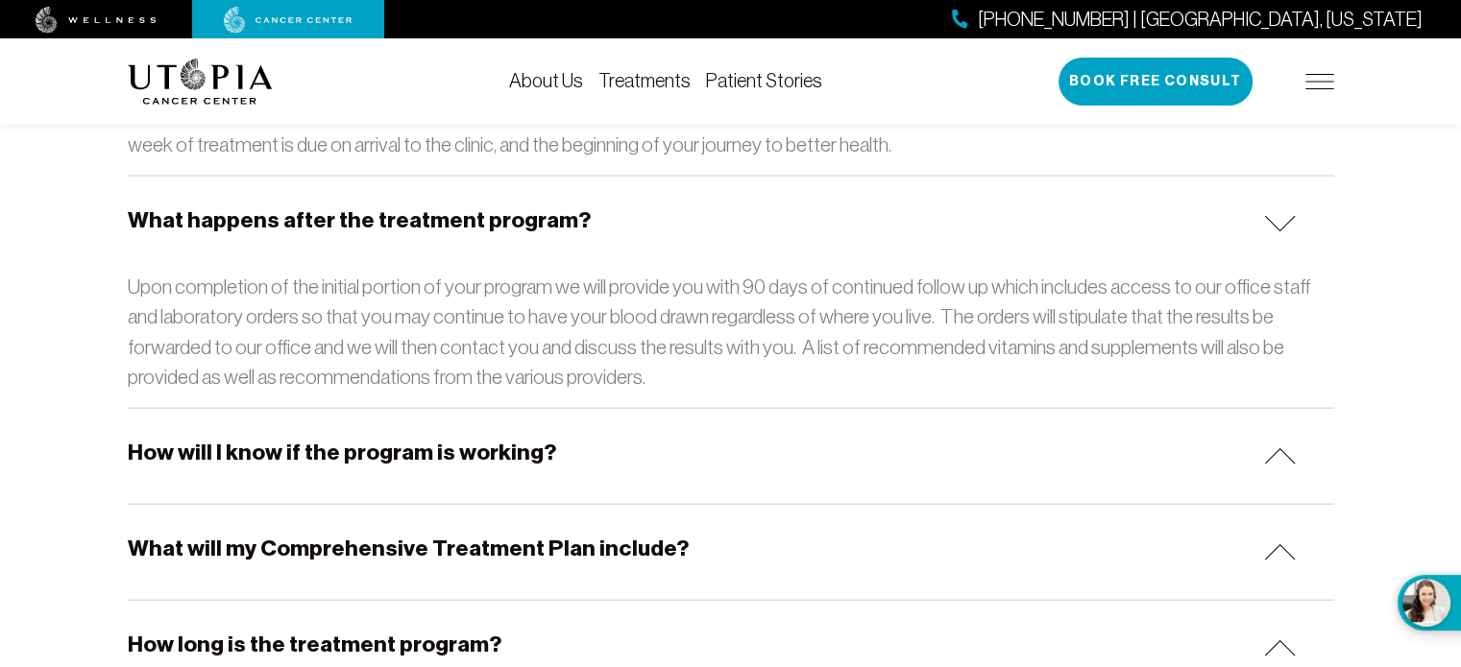
click at [616, 409] on div "How will I know if the program is working?" at bounding box center [731, 456] width 1206 height 95
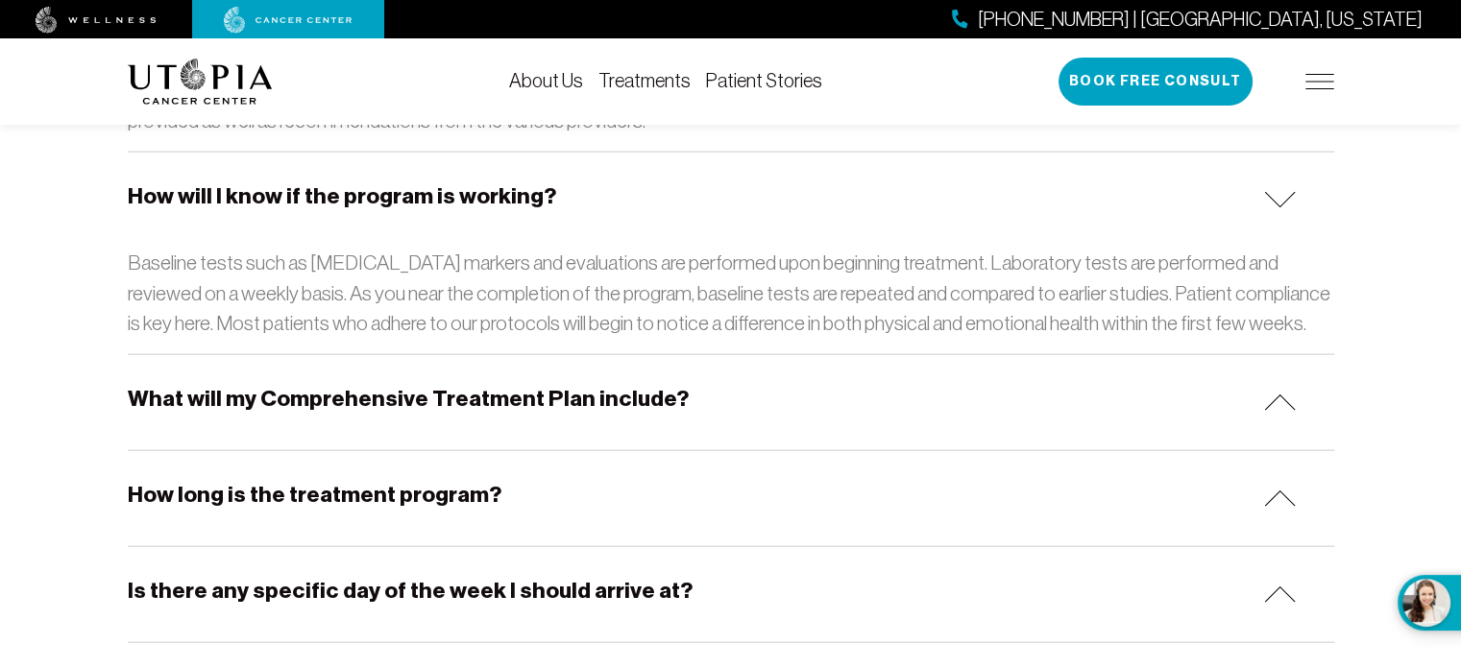
scroll to position [4225, 0]
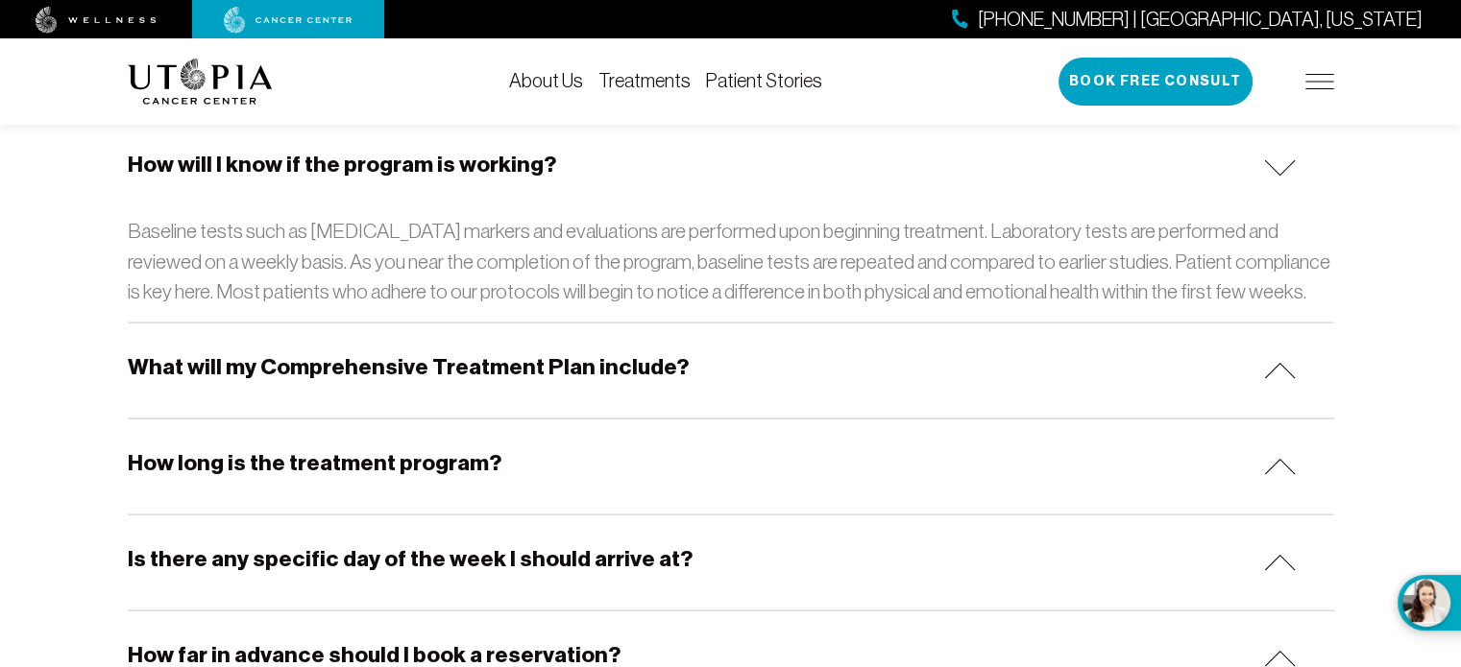
click at [538, 420] on div "How long is the treatment program?" at bounding box center [731, 467] width 1206 height 95
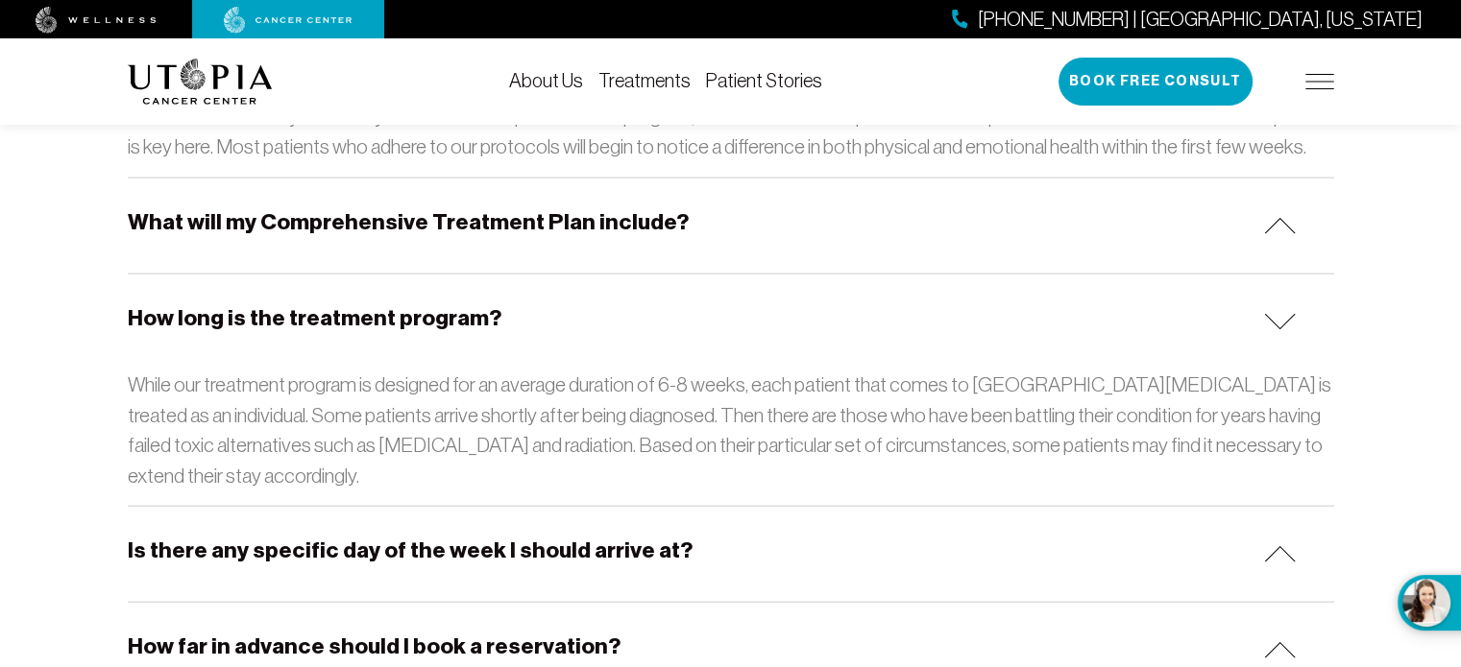
scroll to position [4417, 0]
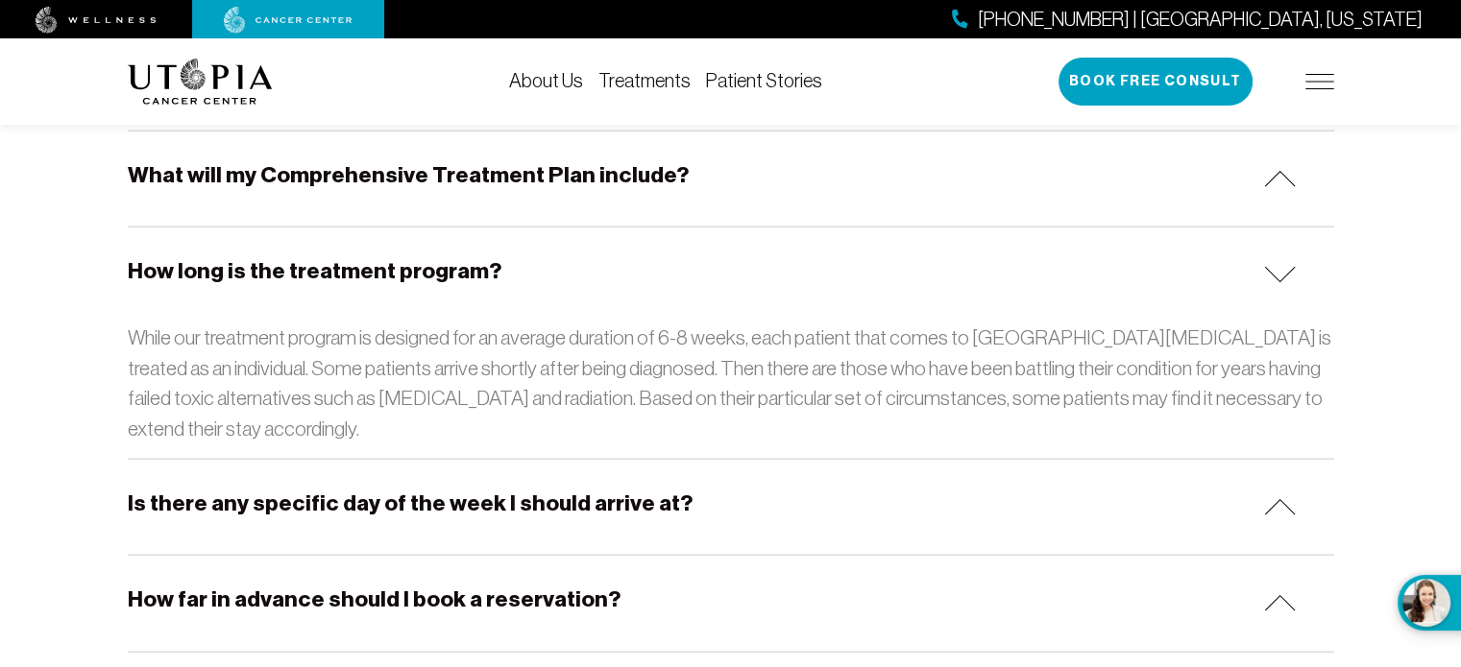
click at [876, 460] on div "Is there any specific day of the week I should arrive at?" at bounding box center [731, 507] width 1206 height 95
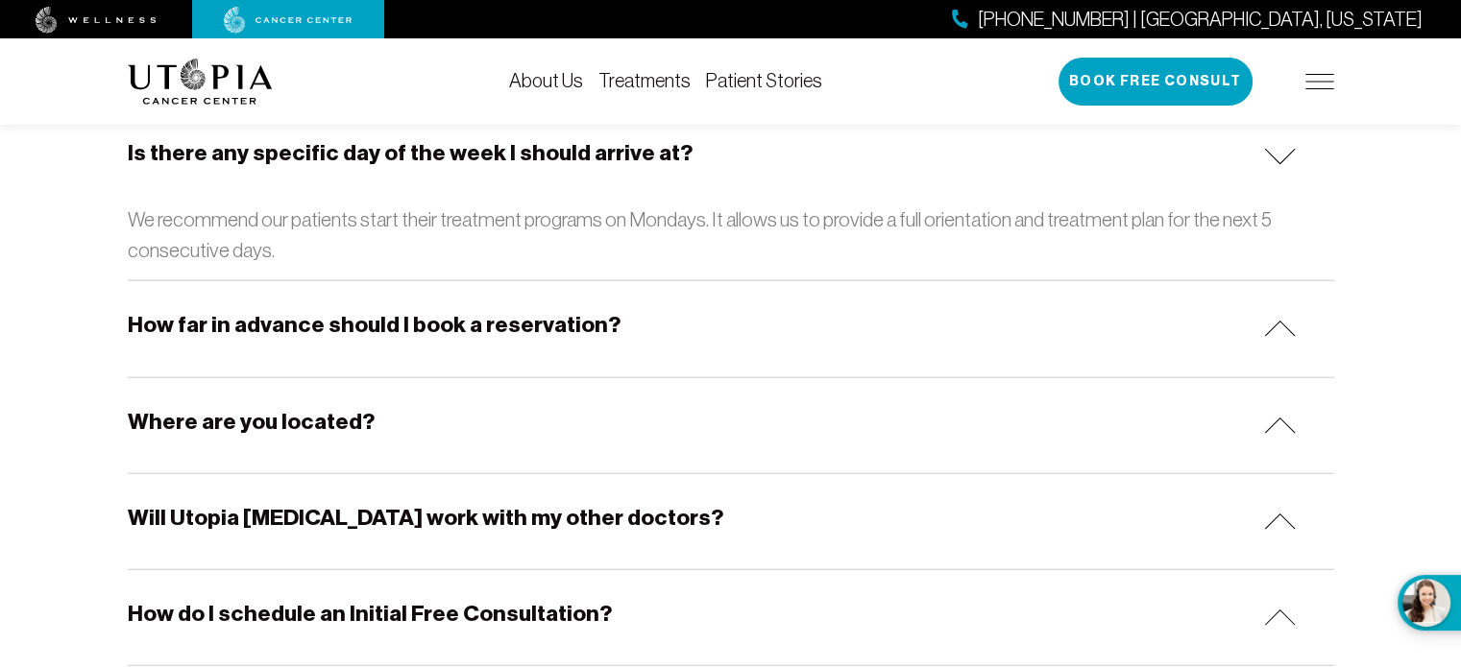
scroll to position [4801, 0]
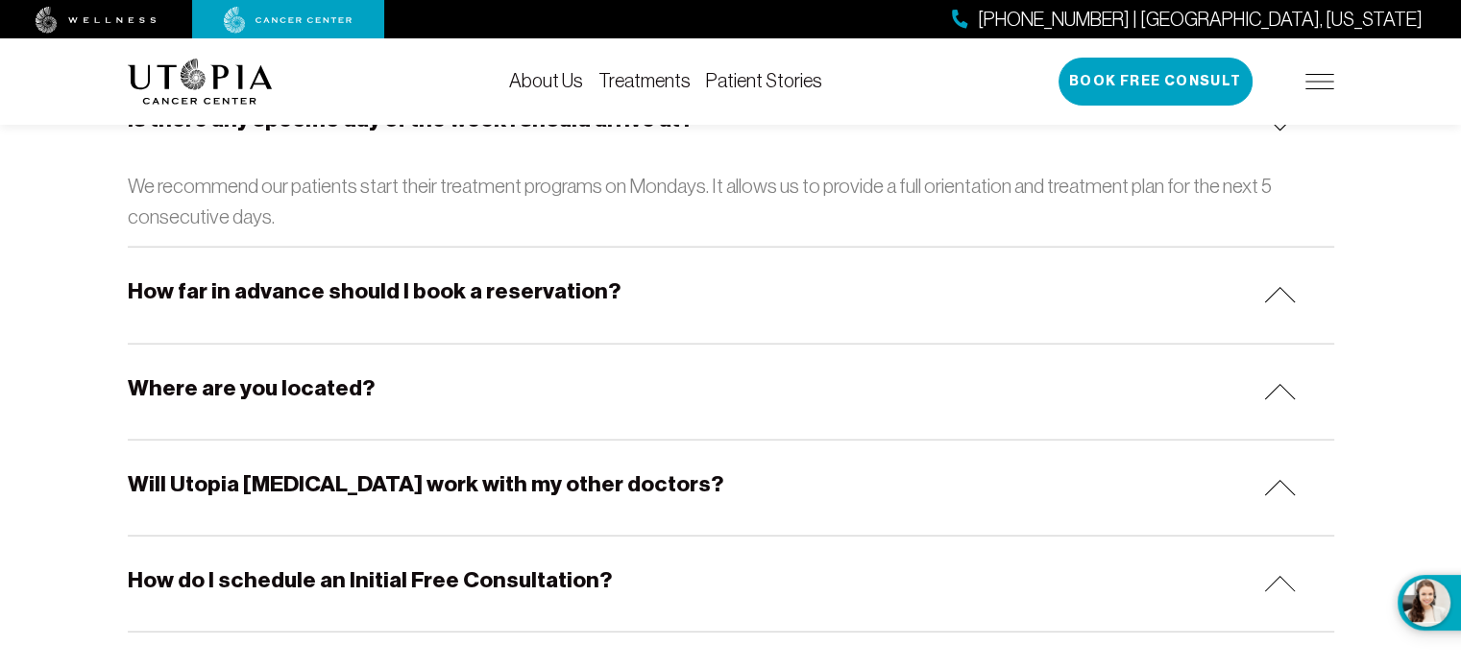
click at [586, 349] on div "Where are you located?" at bounding box center [731, 392] width 1206 height 95
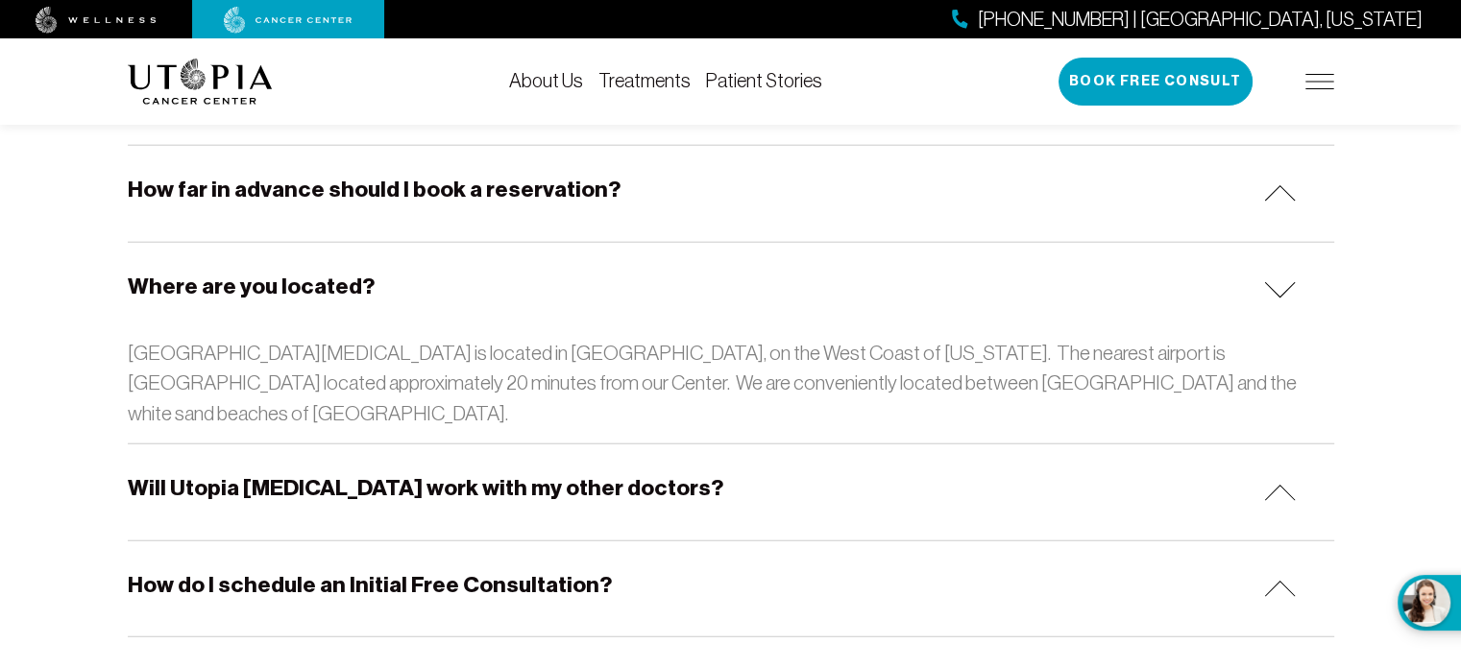
scroll to position [4993, 0]
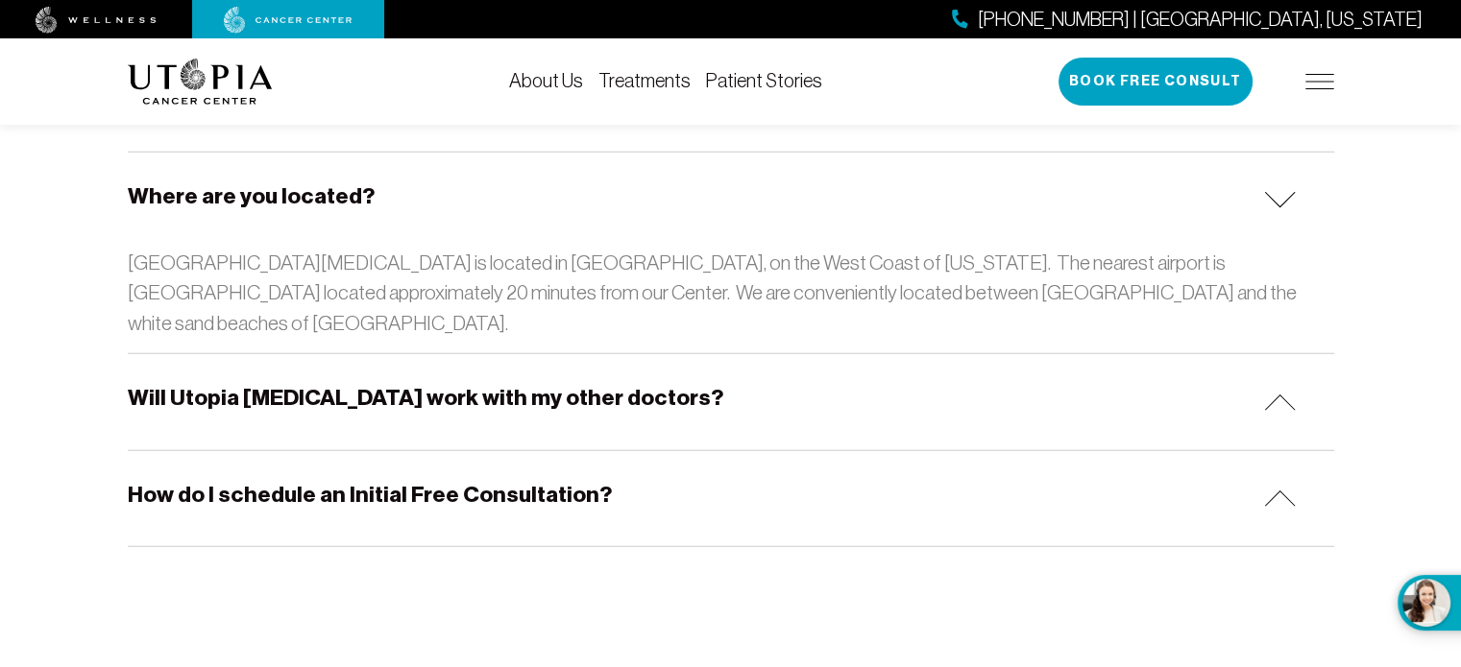
click at [402, 383] on h5 "Will Utopia [MEDICAL_DATA] work with my other doctors?" at bounding box center [425, 398] width 595 height 30
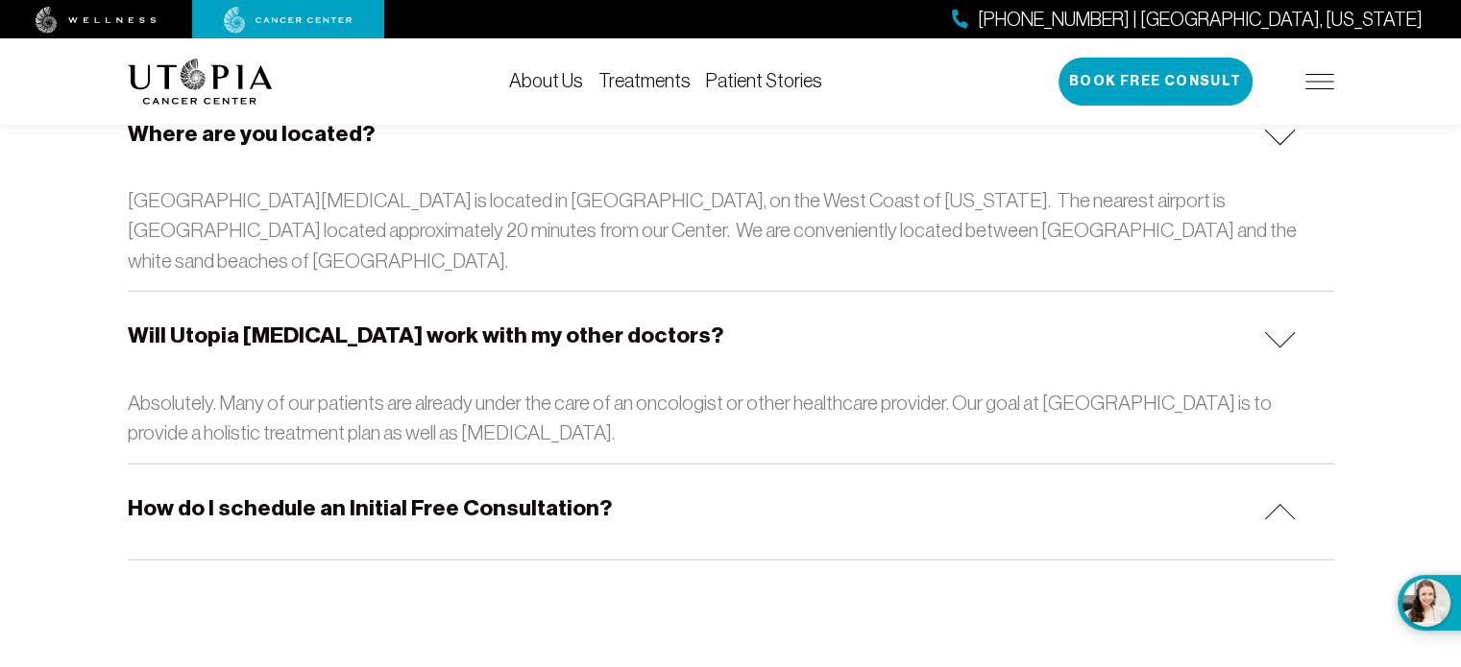
scroll to position [5089, 0]
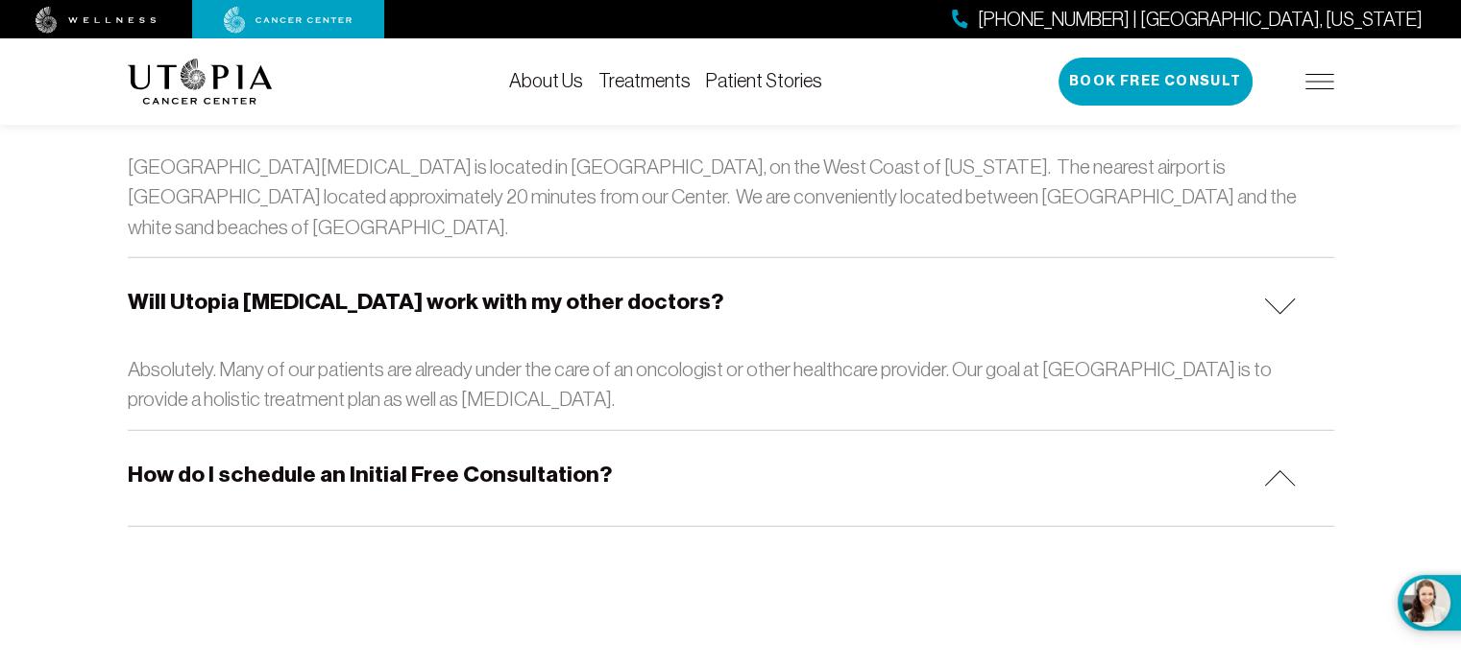
click at [835, 431] on div "How do I schedule an Initial Free Consultation?" at bounding box center [731, 478] width 1206 height 95
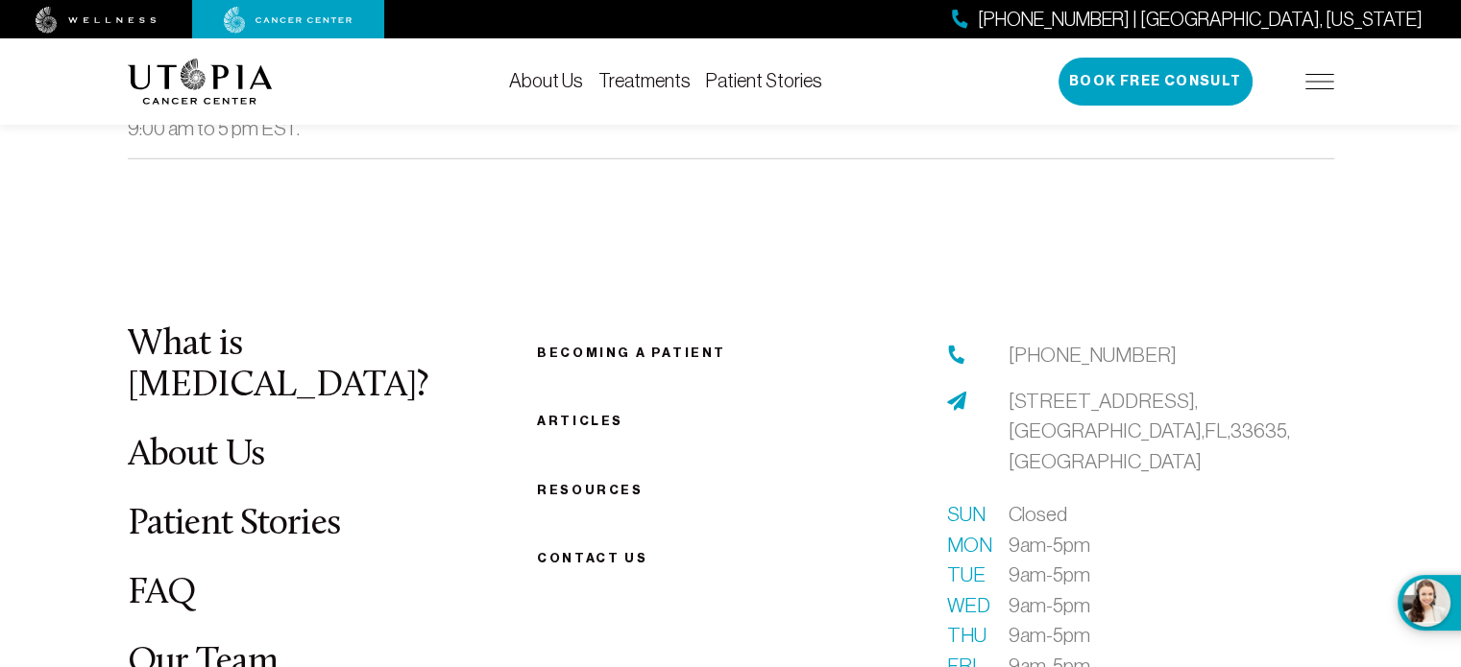
scroll to position [5569, 0]
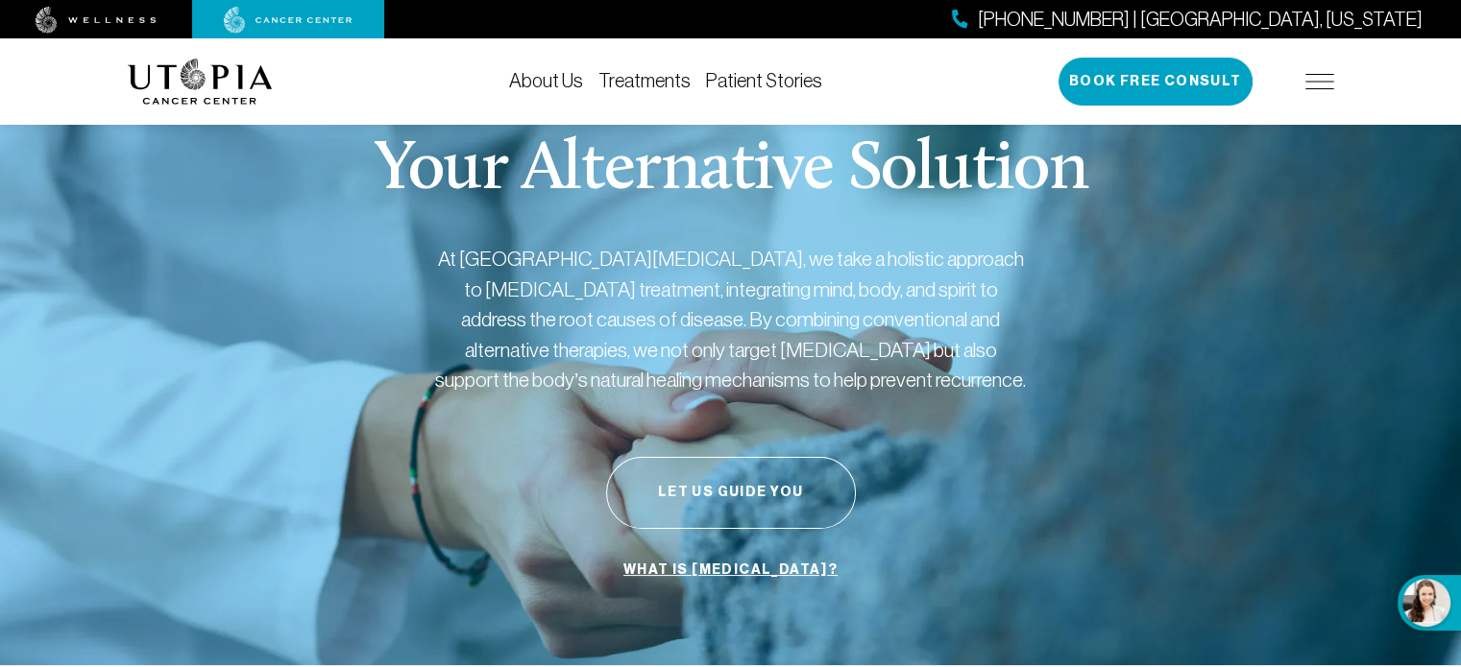
scroll to position [18, 0]
